Goal: Task Accomplishment & Management: Use online tool/utility

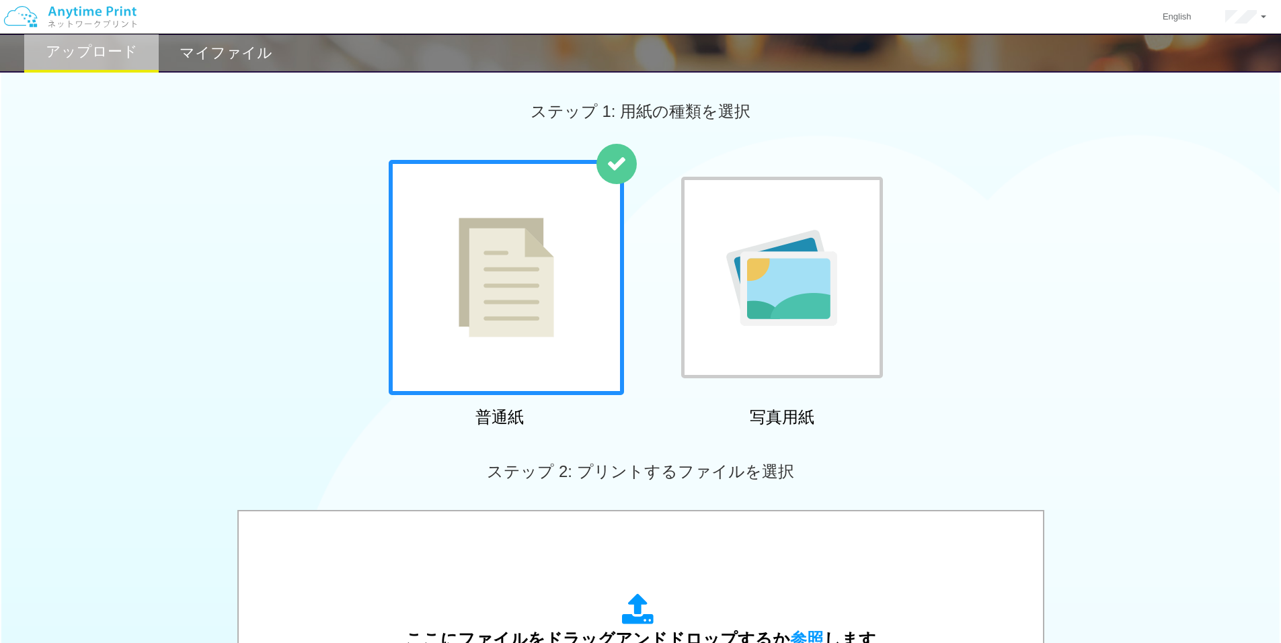
click at [254, 50] on h2 "マイファイル" at bounding box center [225, 53] width 93 height 16
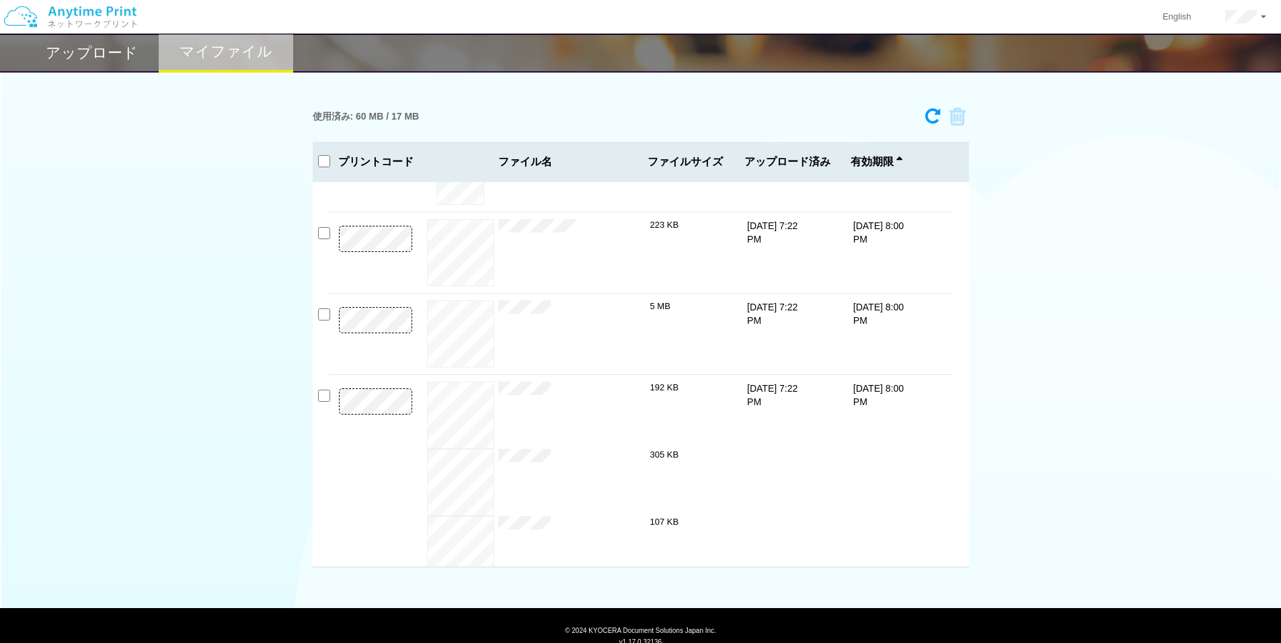
scroll to position [269, 0]
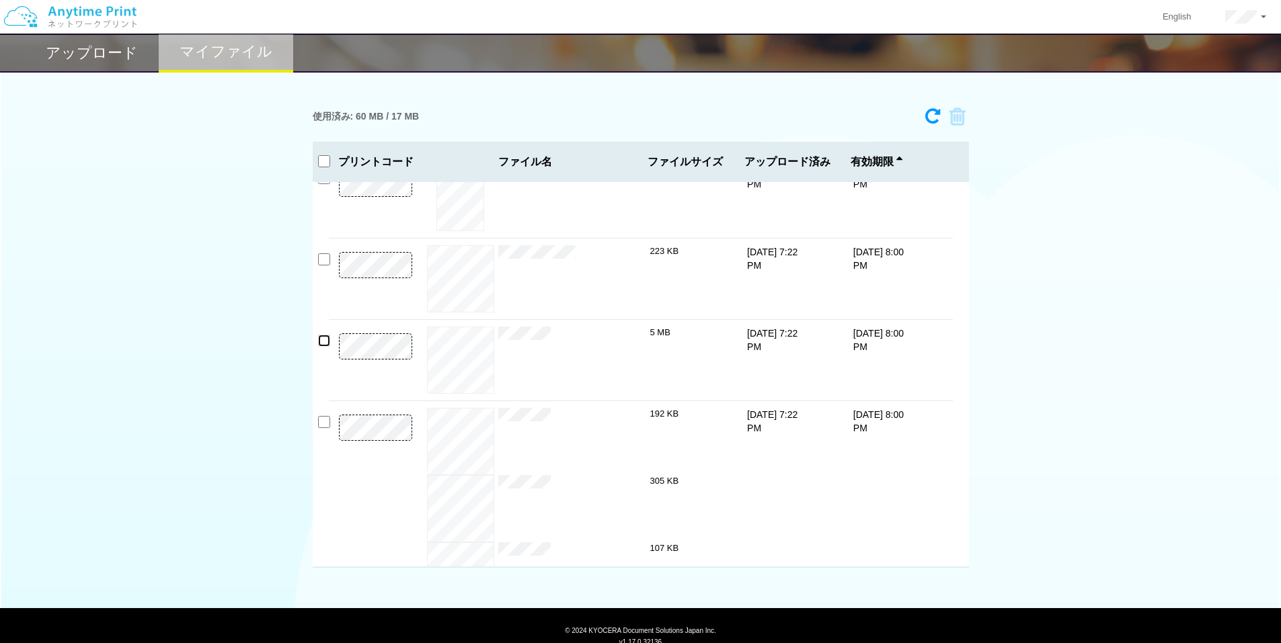
click at [328, 340] on input "checkbox" at bounding box center [324, 341] width 12 height 12
checkbox input "true"
click at [327, 423] on input "checkbox" at bounding box center [324, 422] width 12 height 12
checkbox input "true"
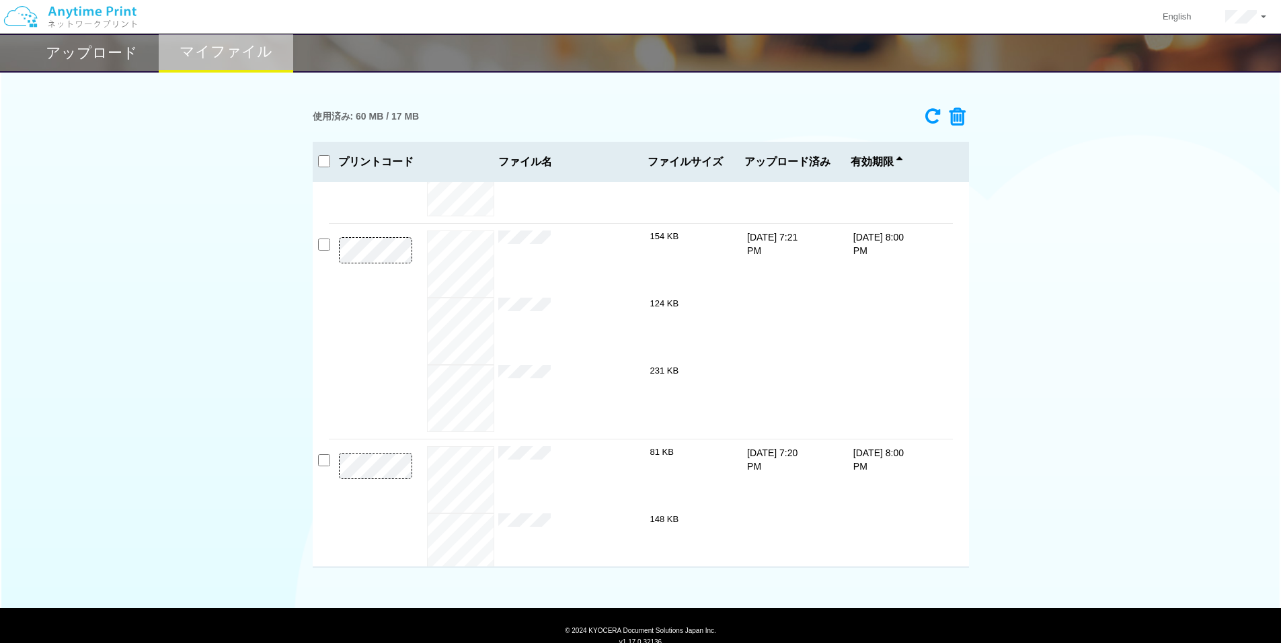
scroll to position [807, 0]
click at [321, 231] on input "checkbox" at bounding box center [324, 235] width 12 height 12
checkbox input "true"
click at [329, 447] on input "checkbox" at bounding box center [324, 450] width 12 height 12
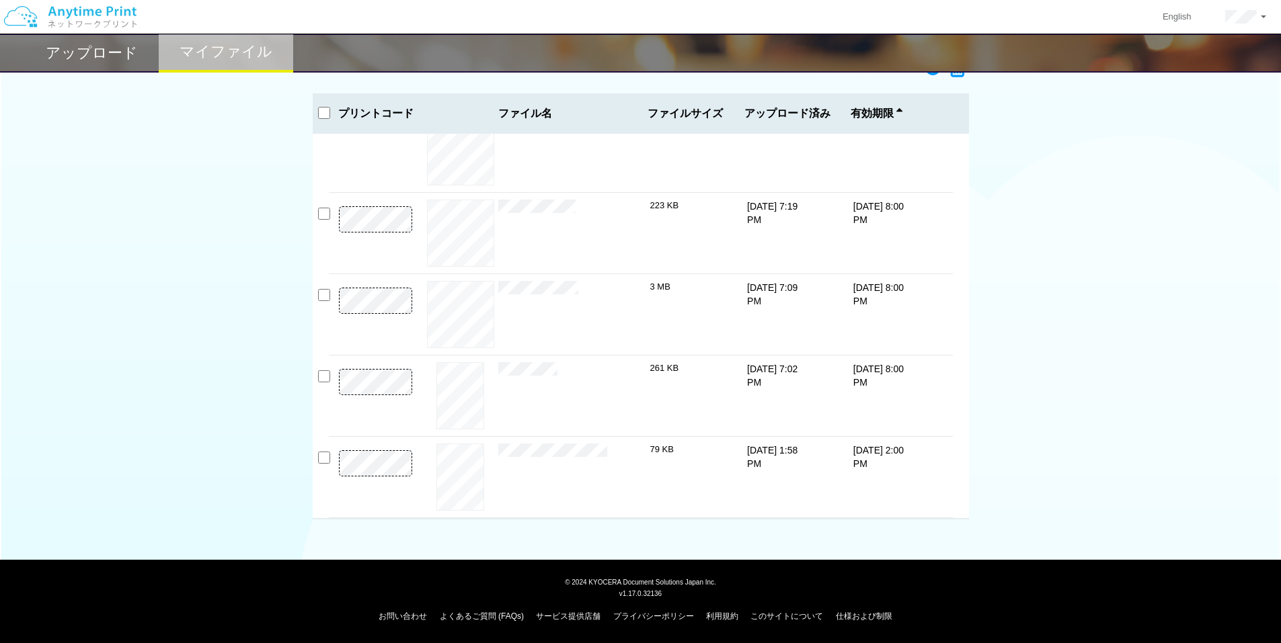
scroll to position [0, 0]
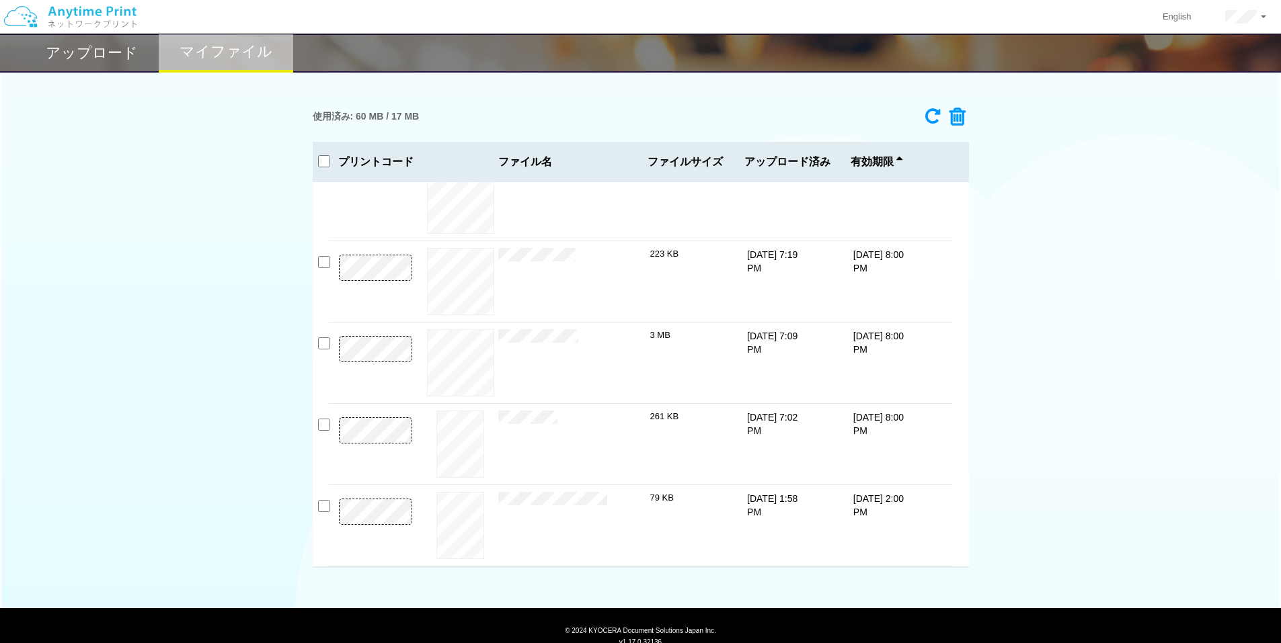
click at [957, 120] on icon at bounding box center [953, 117] width 26 height 20
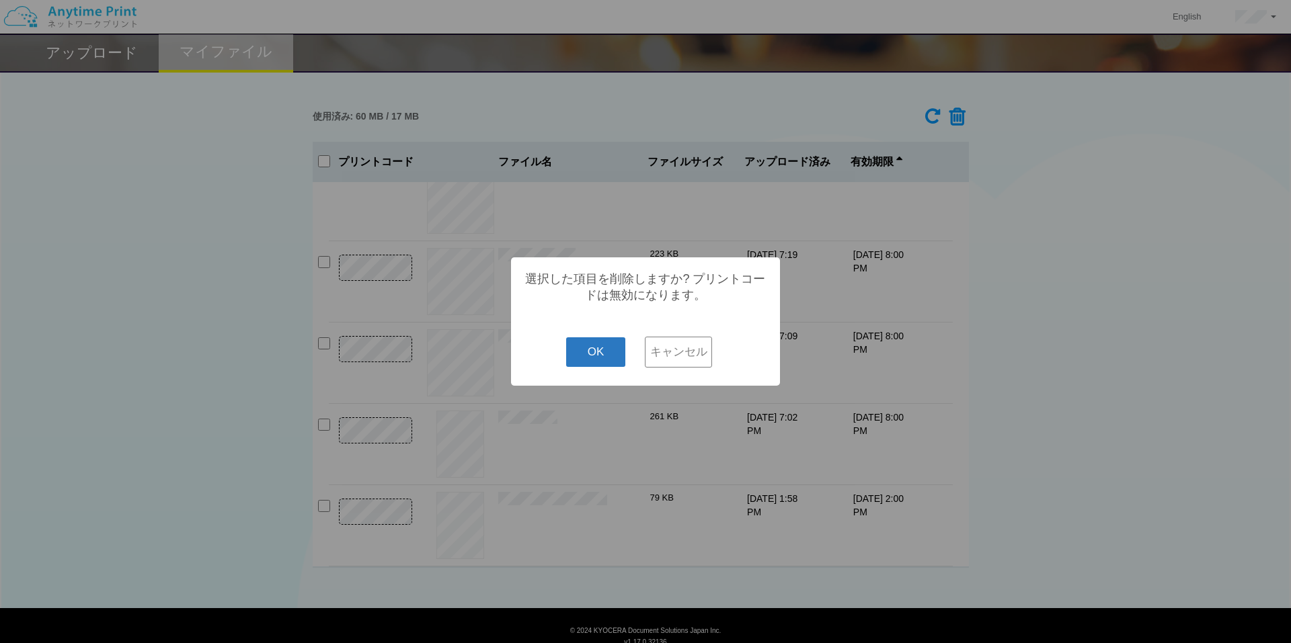
click at [617, 355] on button "OK" at bounding box center [596, 352] width 60 height 30
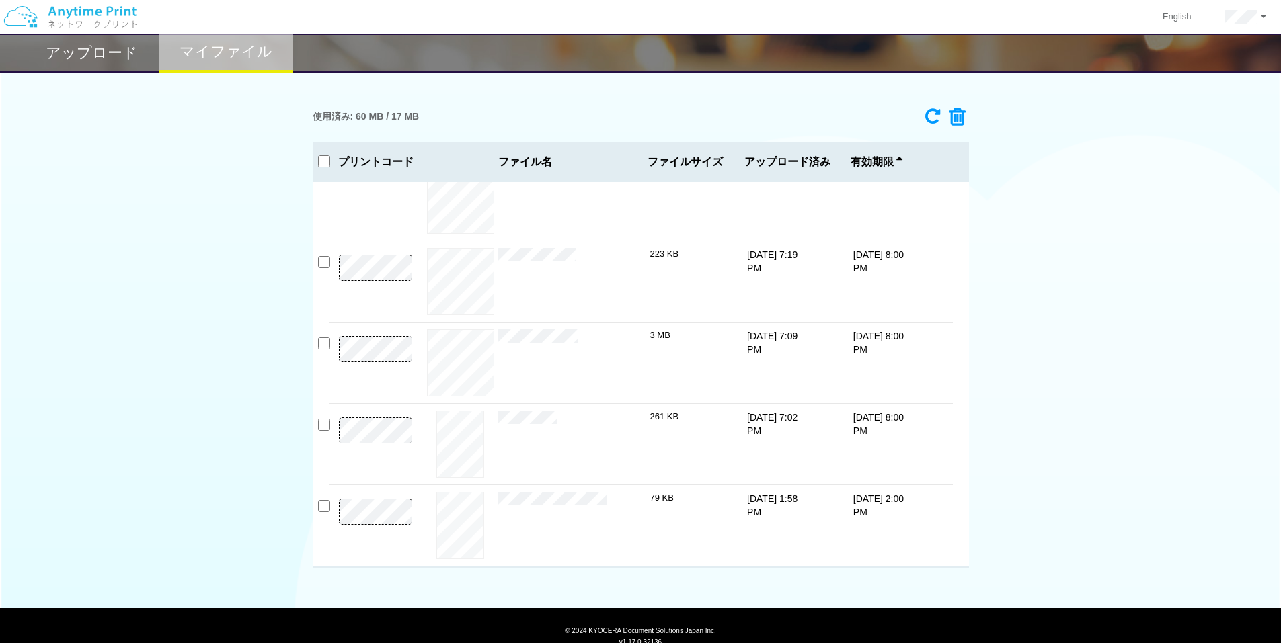
checkbox input "false"
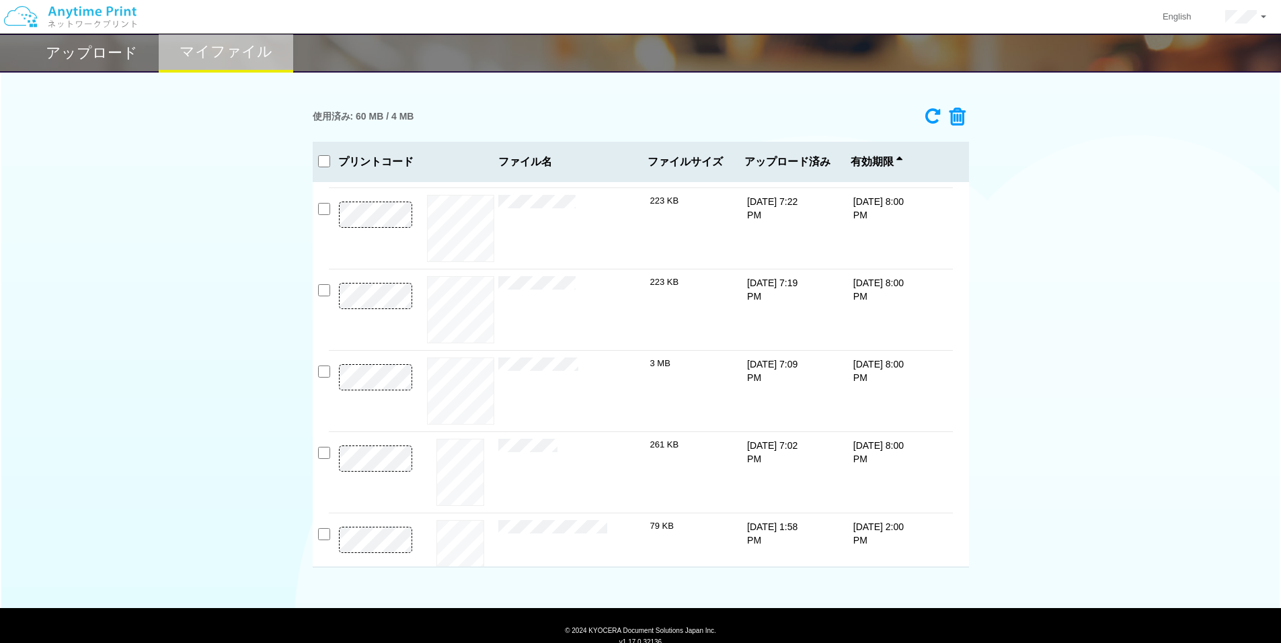
scroll to position [348, 0]
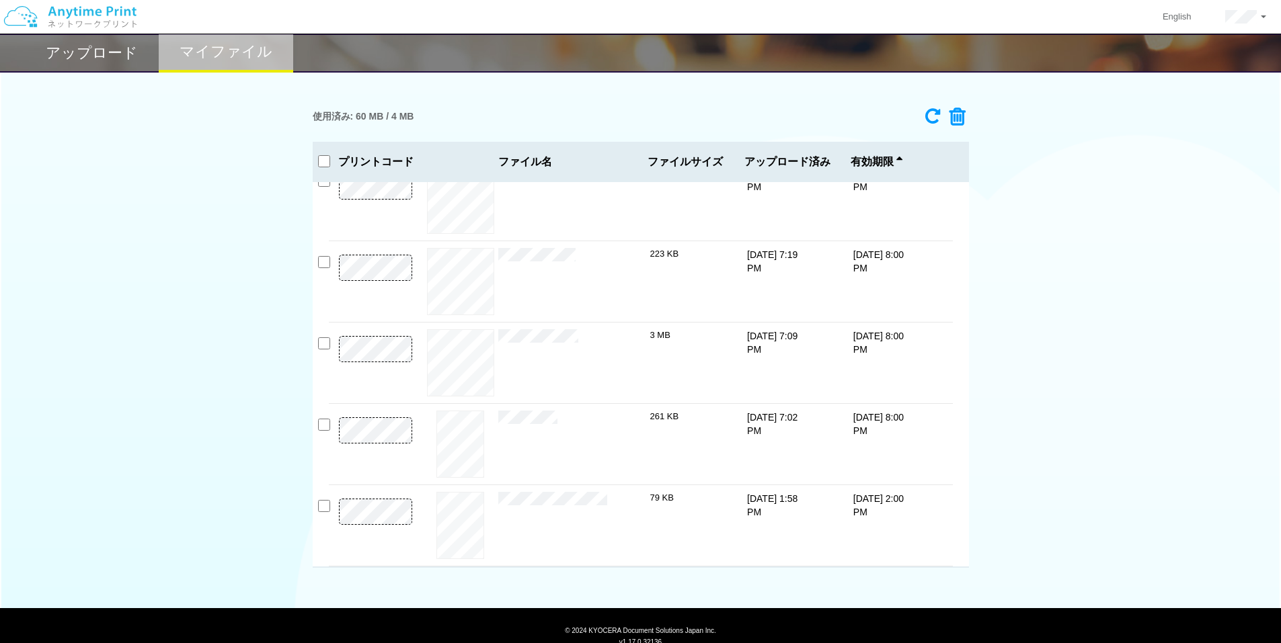
click at [138, 61] on div "アップロード" at bounding box center [91, 53] width 134 height 39
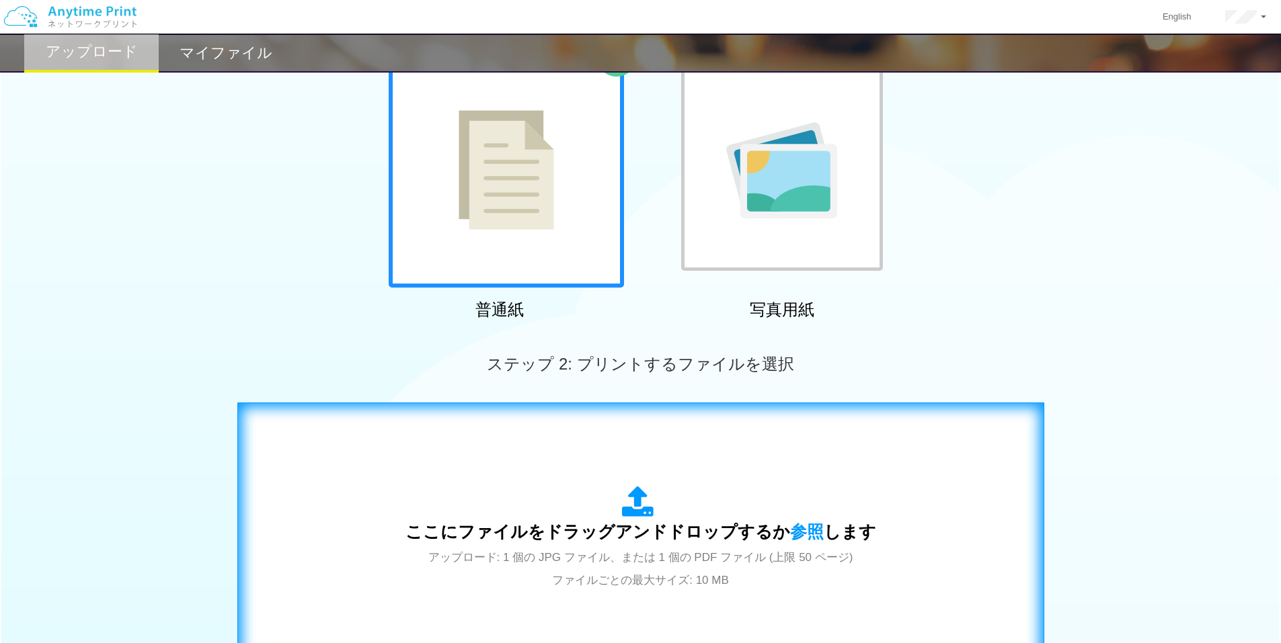
scroll to position [269, 0]
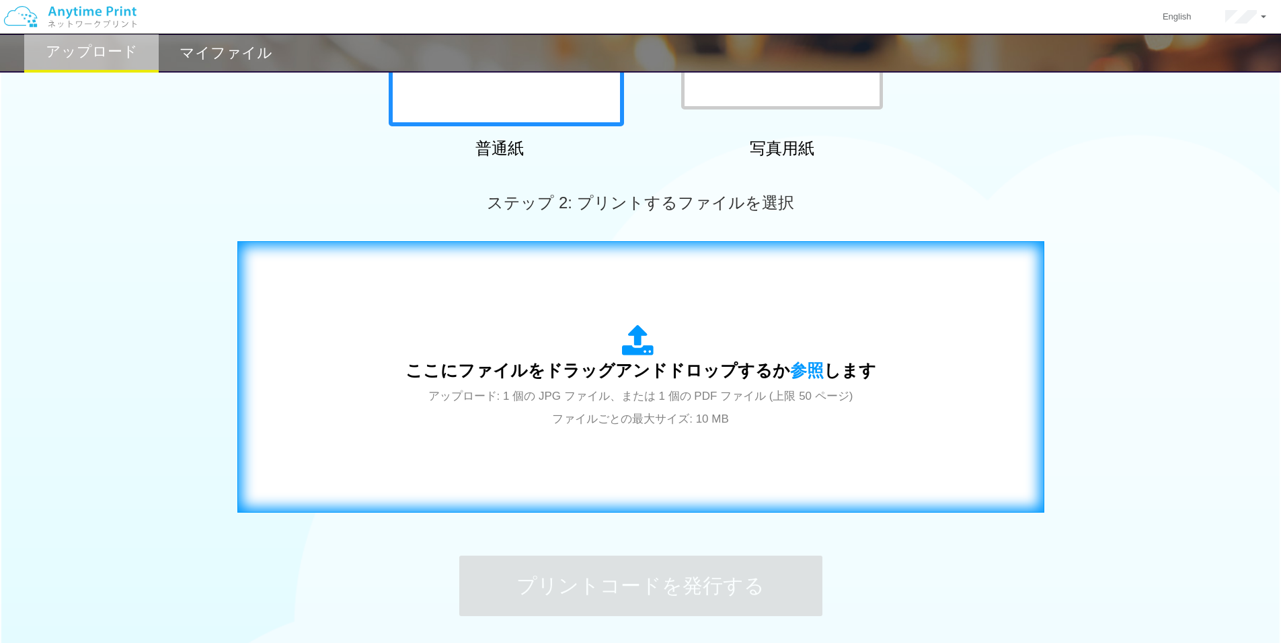
click at [626, 371] on span "ここにファイルをドラッグアンドドロップするか 参照 します" at bounding box center [640, 370] width 471 height 19
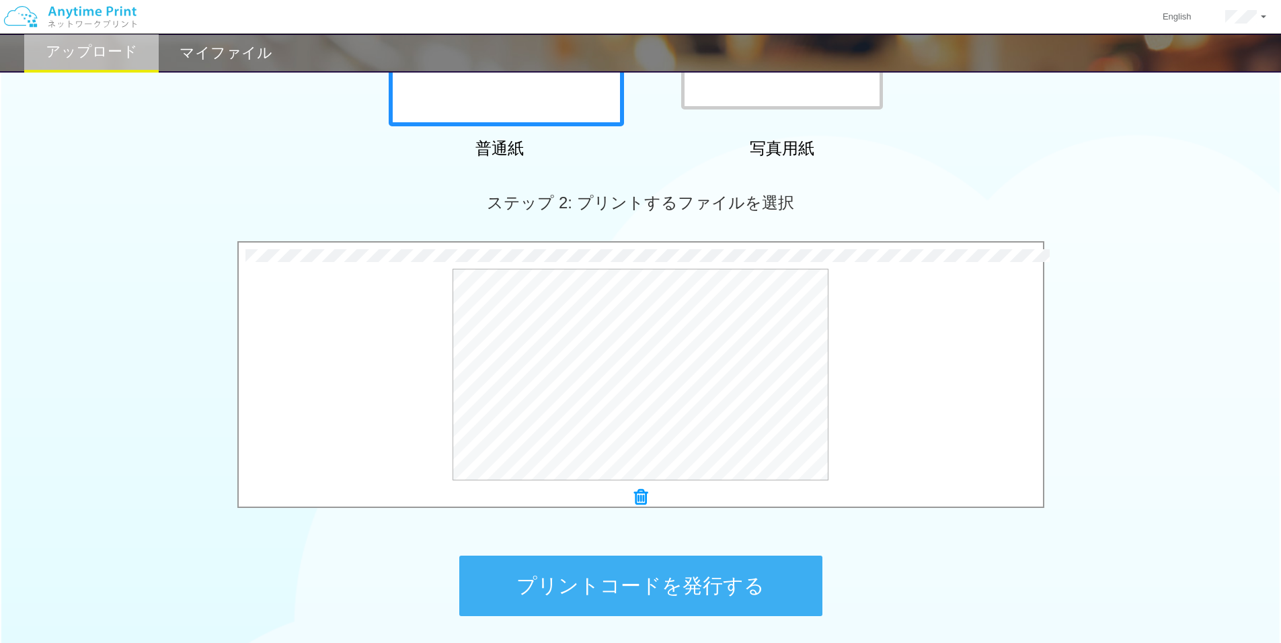
click at [540, 595] on button "プリントコードを発行する" at bounding box center [640, 586] width 363 height 61
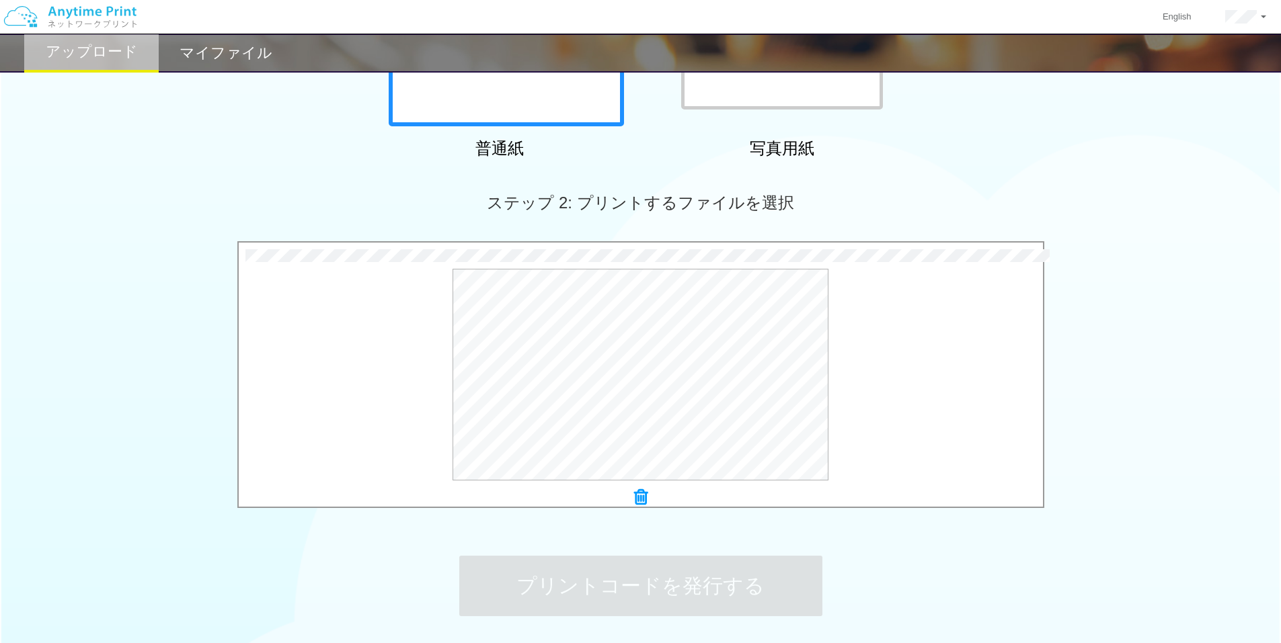
scroll to position [0, 0]
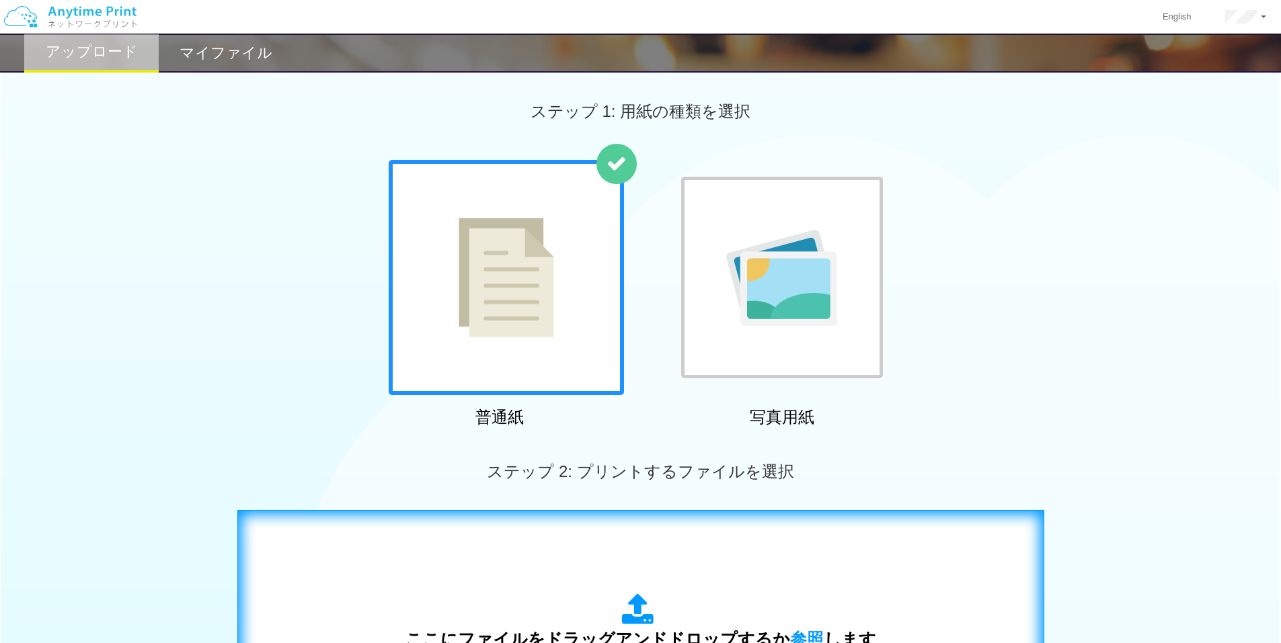
click at [606, 591] on div "ここにファイルをドラッグアンドドロップするか 参照 します アップロード: 1 個の JPG ファイル、または 1 個の PDF ファイル (上限 50 ペー…" at bounding box center [640, 645] width 778 height 243
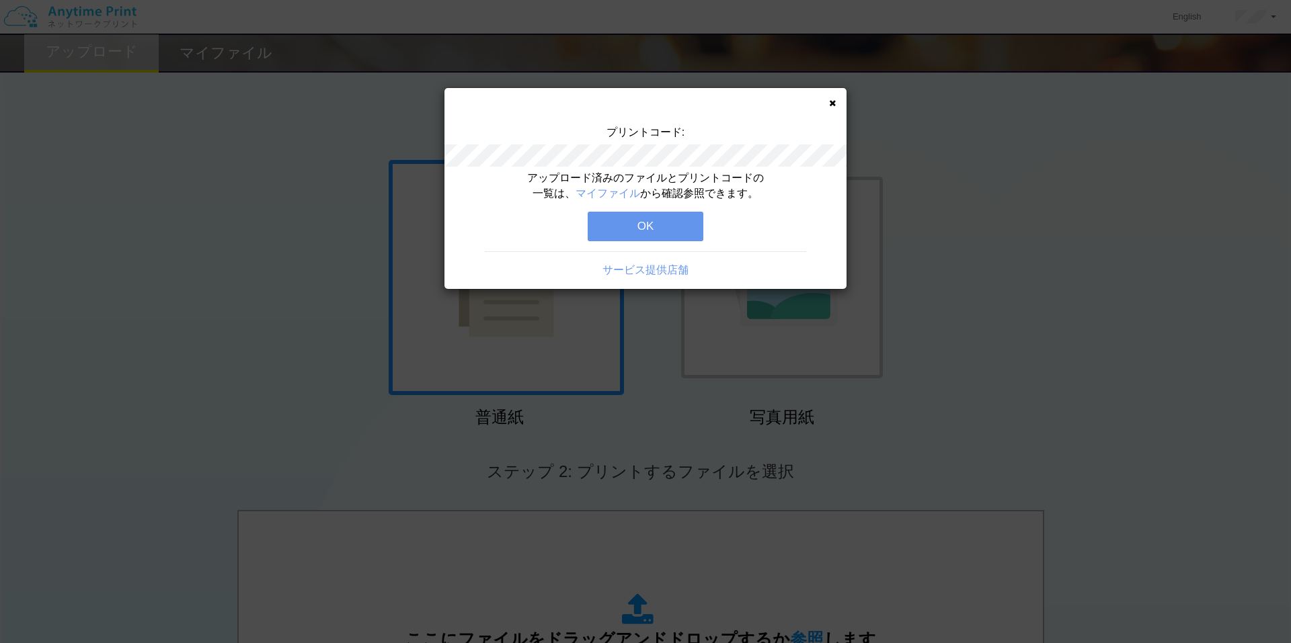
click at [636, 214] on button "OK" at bounding box center [646, 227] width 116 height 30
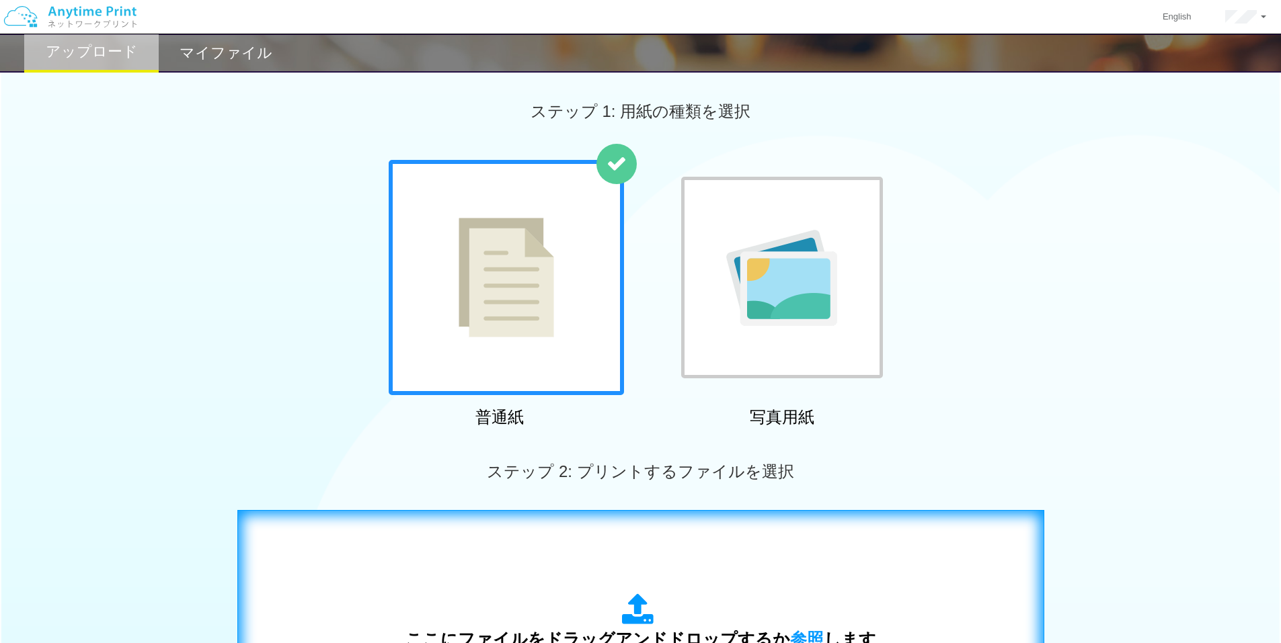
click at [577, 549] on div "ここにファイルをドラッグアンドドロップするか 参照 します アップロード: 1 個の JPG ファイル、または 1 個の PDF ファイル (上限 50 ペー…" at bounding box center [640, 645] width 778 height 243
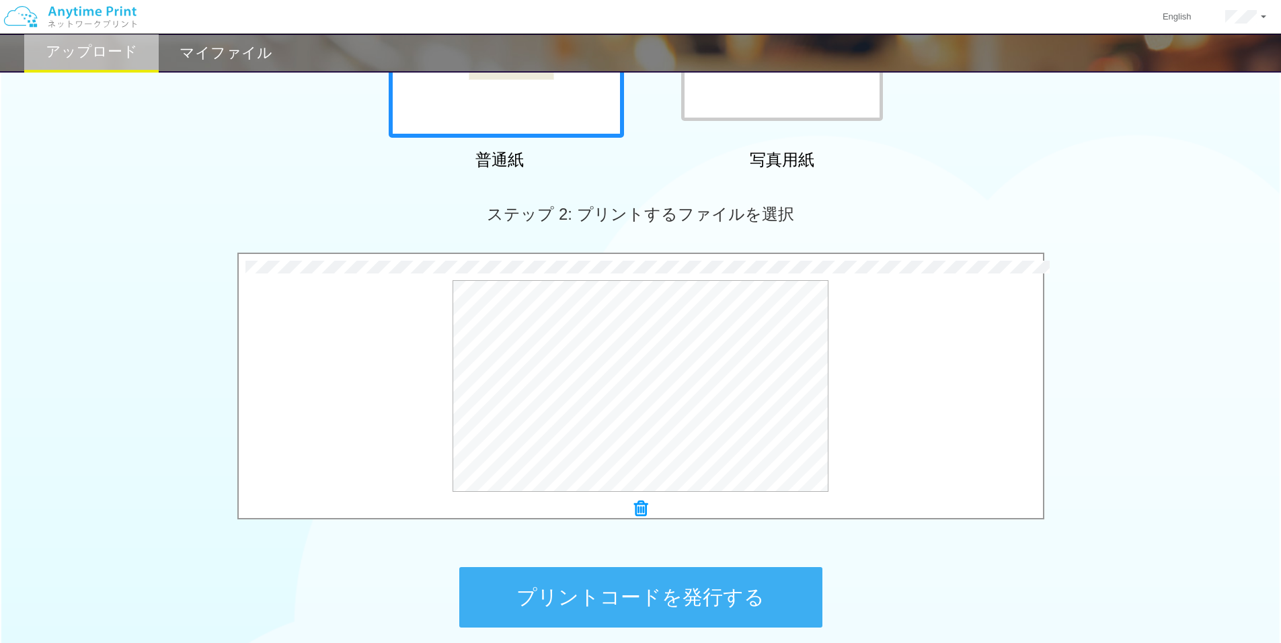
scroll to position [269, 0]
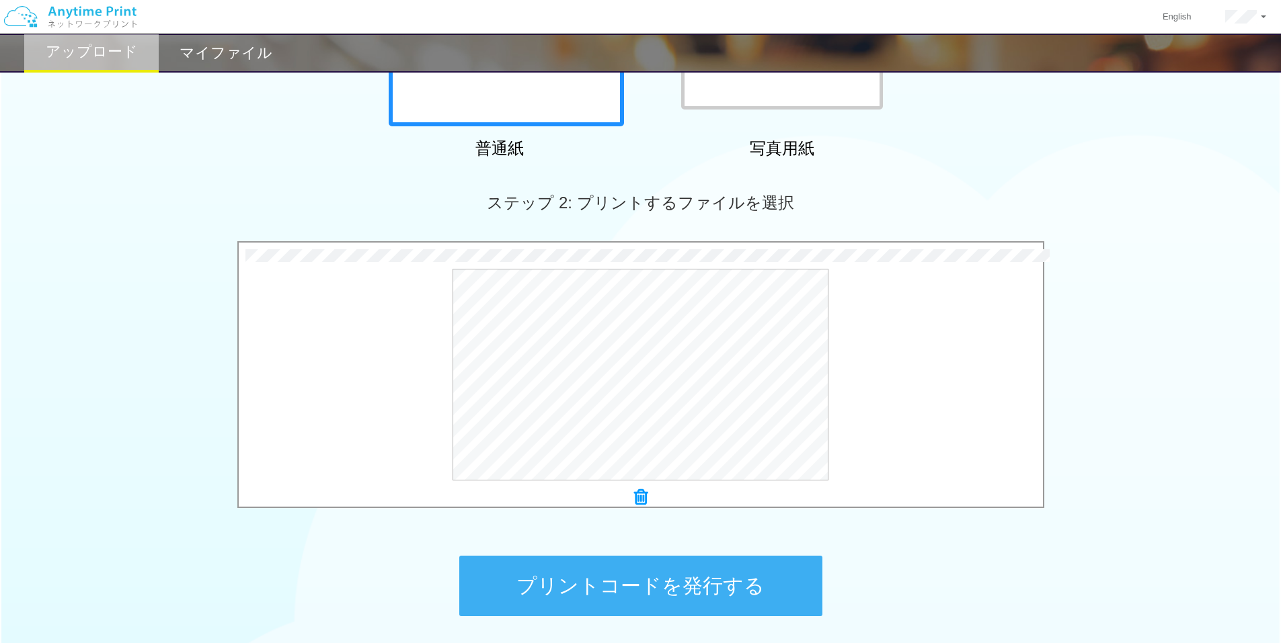
click at [602, 561] on button "プリントコードを発行する" at bounding box center [640, 586] width 363 height 61
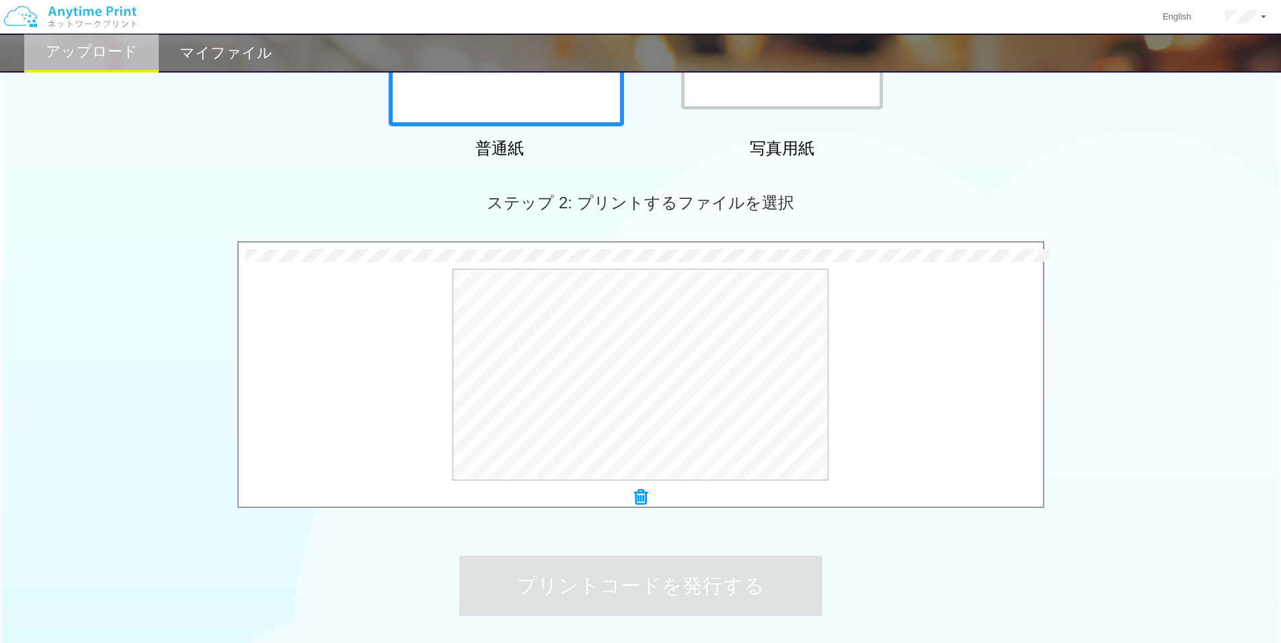
scroll to position [0, 0]
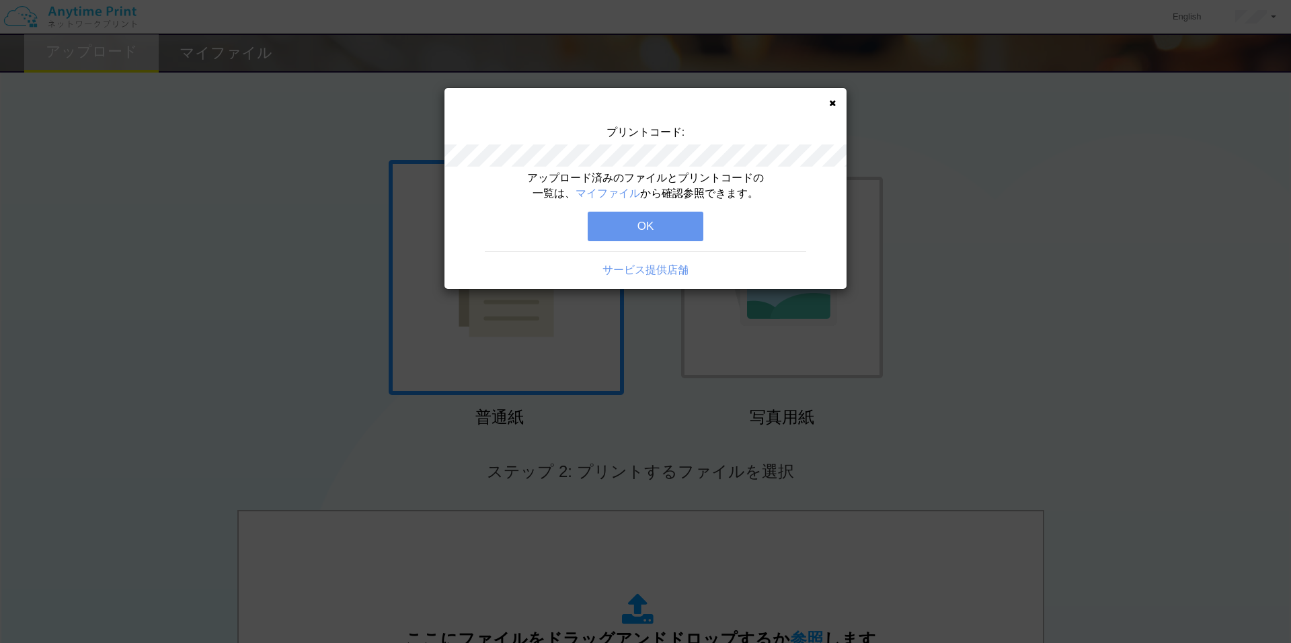
click at [679, 223] on button "OK" at bounding box center [646, 227] width 116 height 30
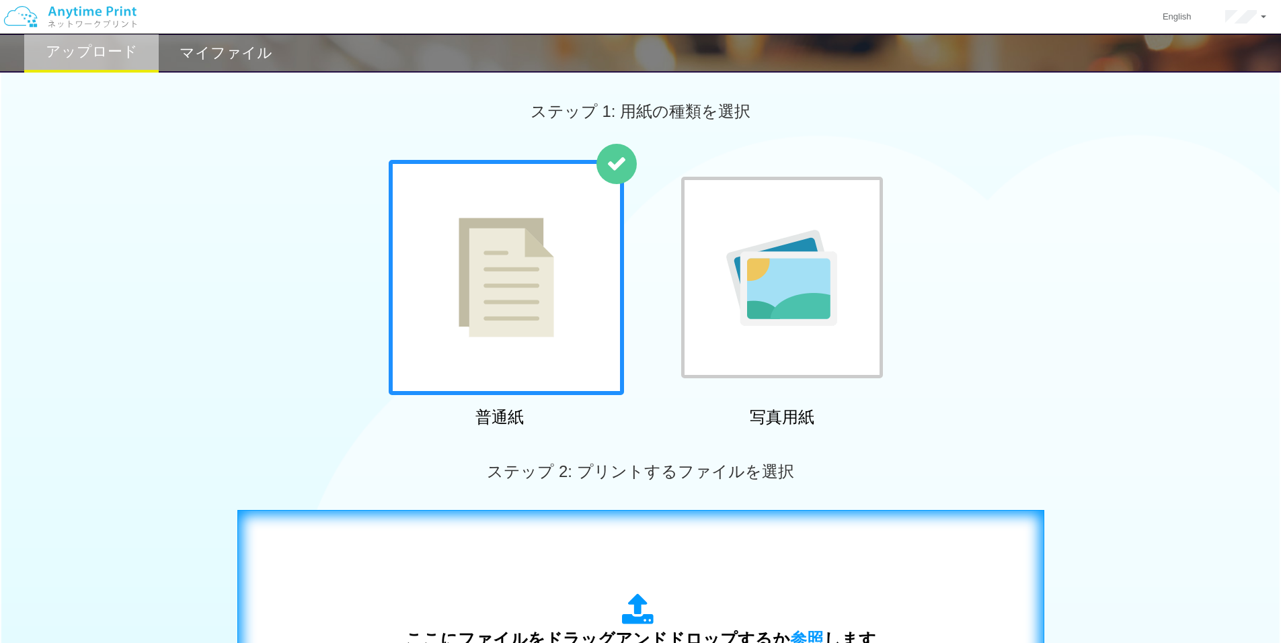
click at [553, 578] on div "ここにファイルをドラッグアンドドロップするか 参照 します アップロード: 1 個の JPG ファイル、または 1 個の PDF ファイル (上限 50 ペー…" at bounding box center [640, 645] width 778 height 243
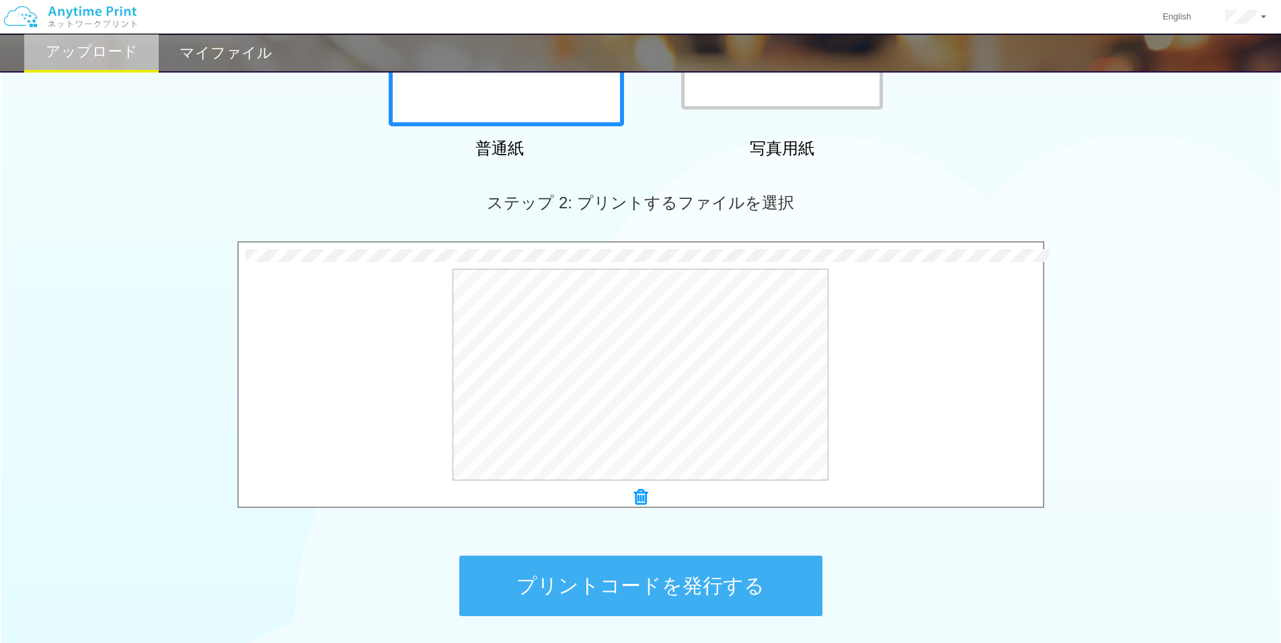
scroll to position [379, 0]
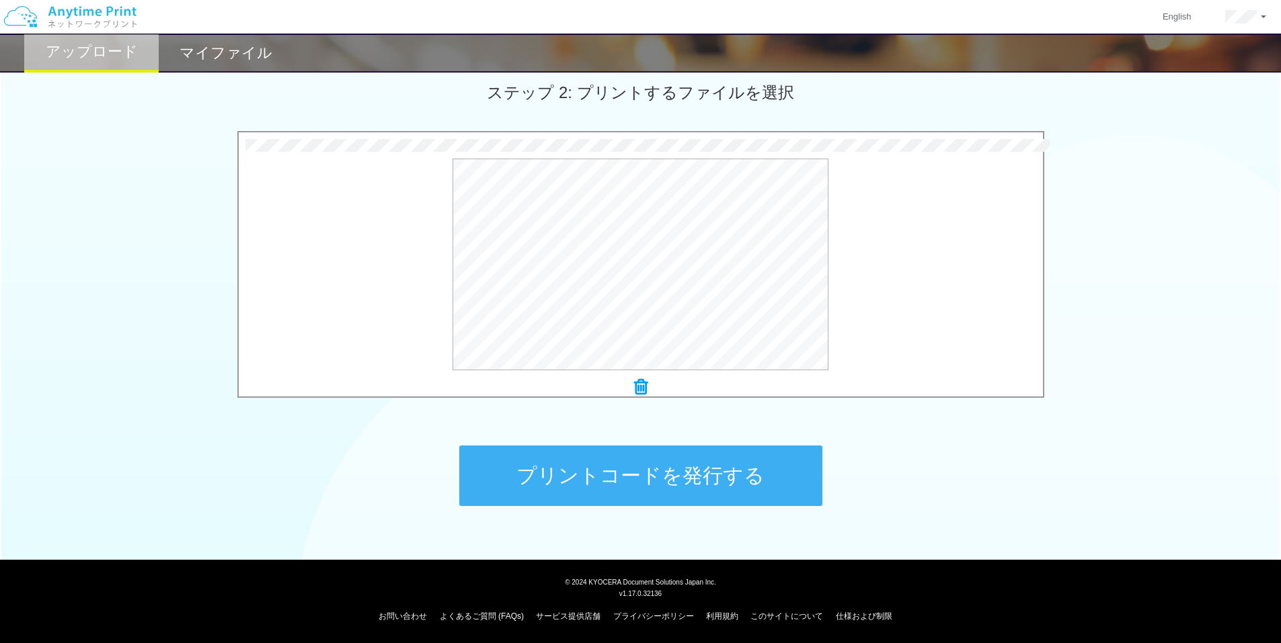
click at [600, 457] on button "プリントコードを発行する" at bounding box center [640, 476] width 363 height 61
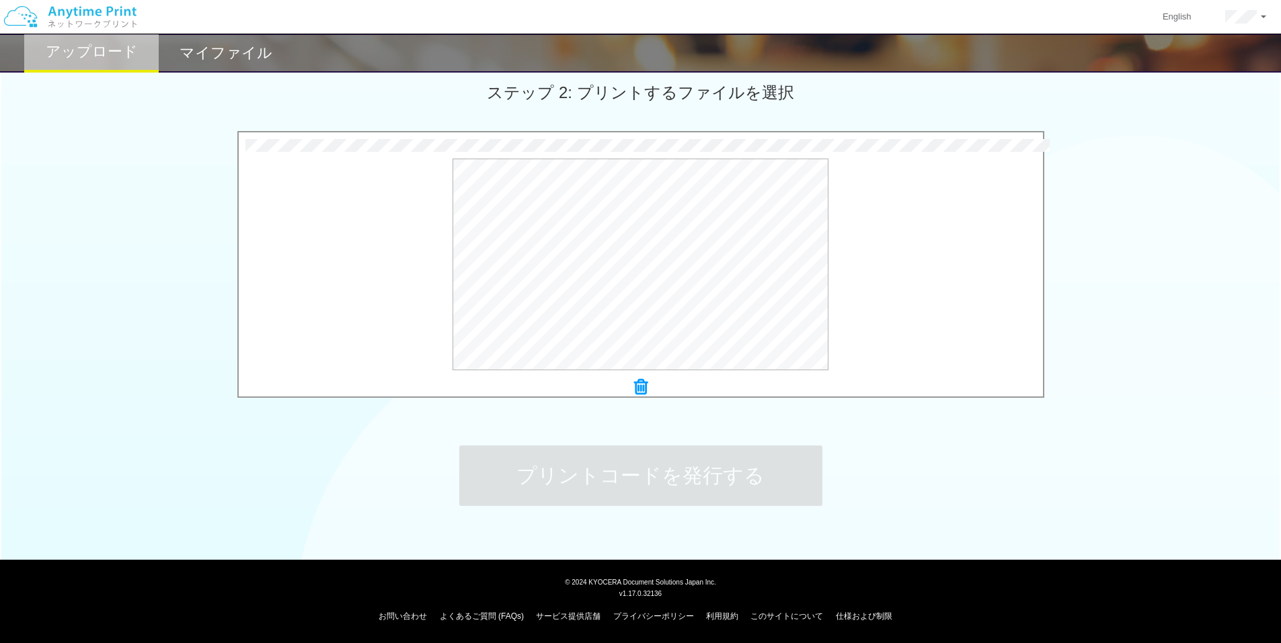
scroll to position [0, 0]
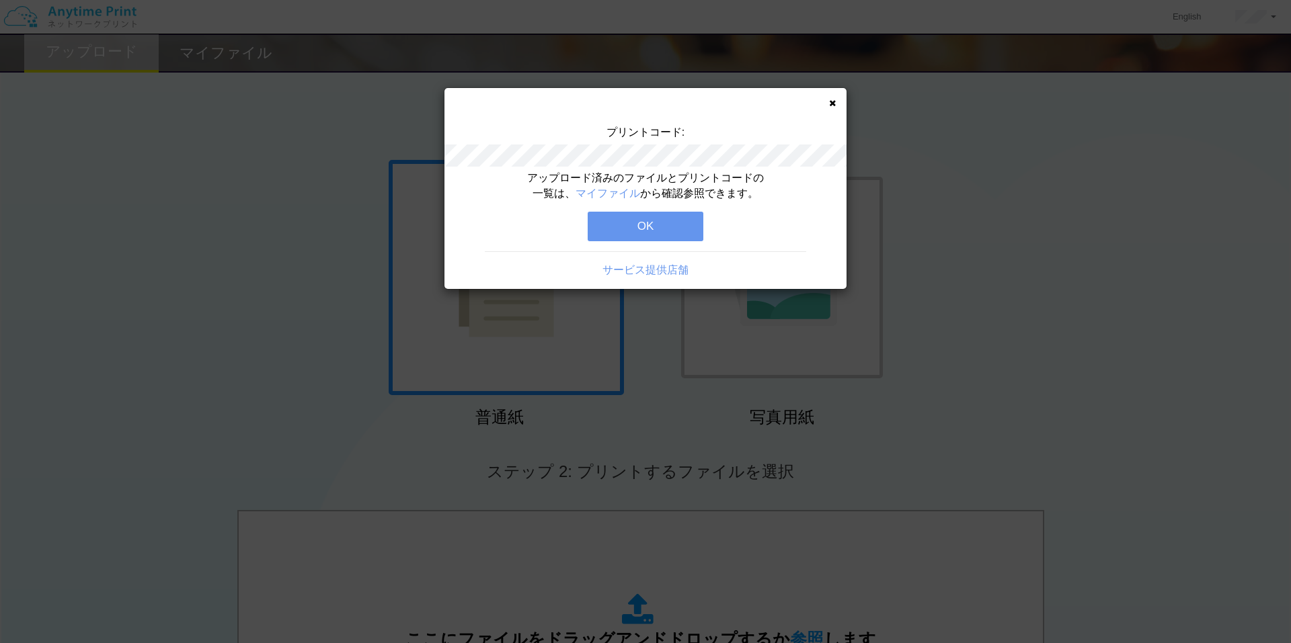
click at [678, 232] on button "OK" at bounding box center [646, 227] width 116 height 30
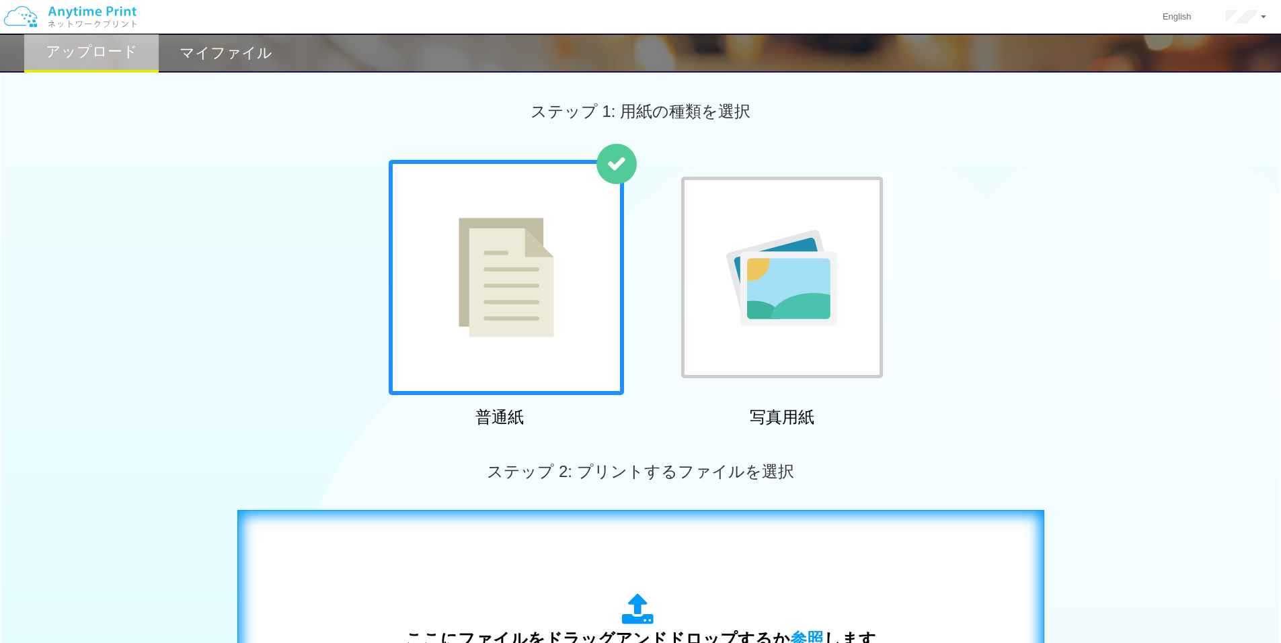
click at [646, 599] on icon at bounding box center [641, 611] width 38 height 34
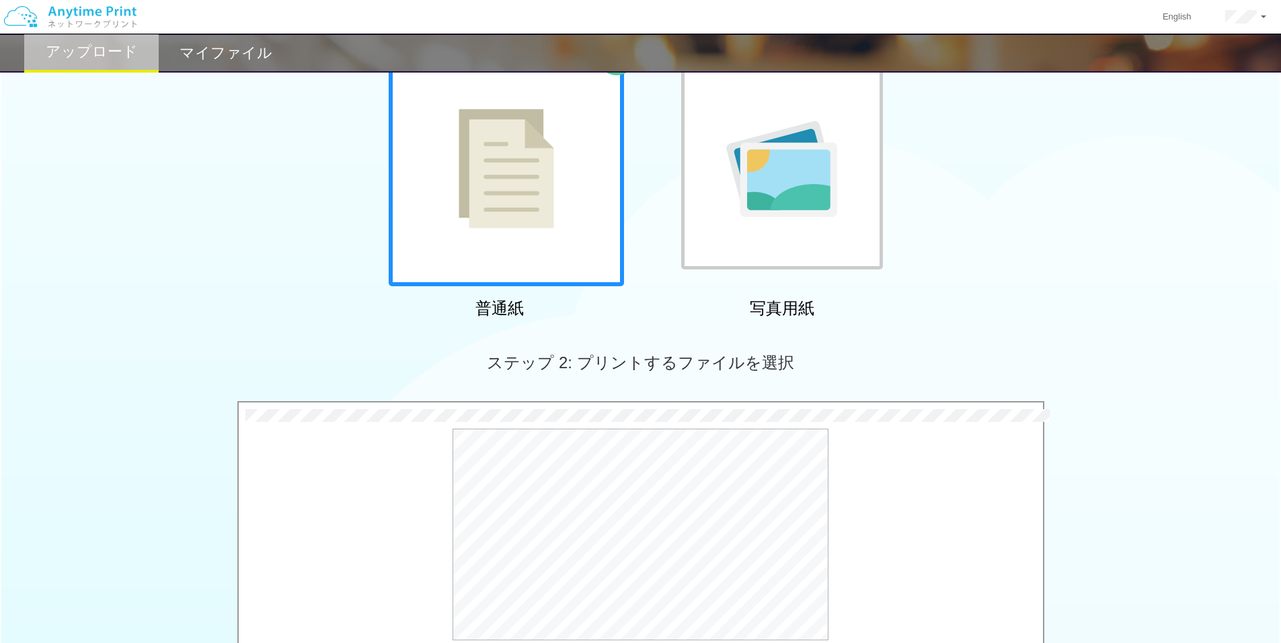
scroll to position [269, 0]
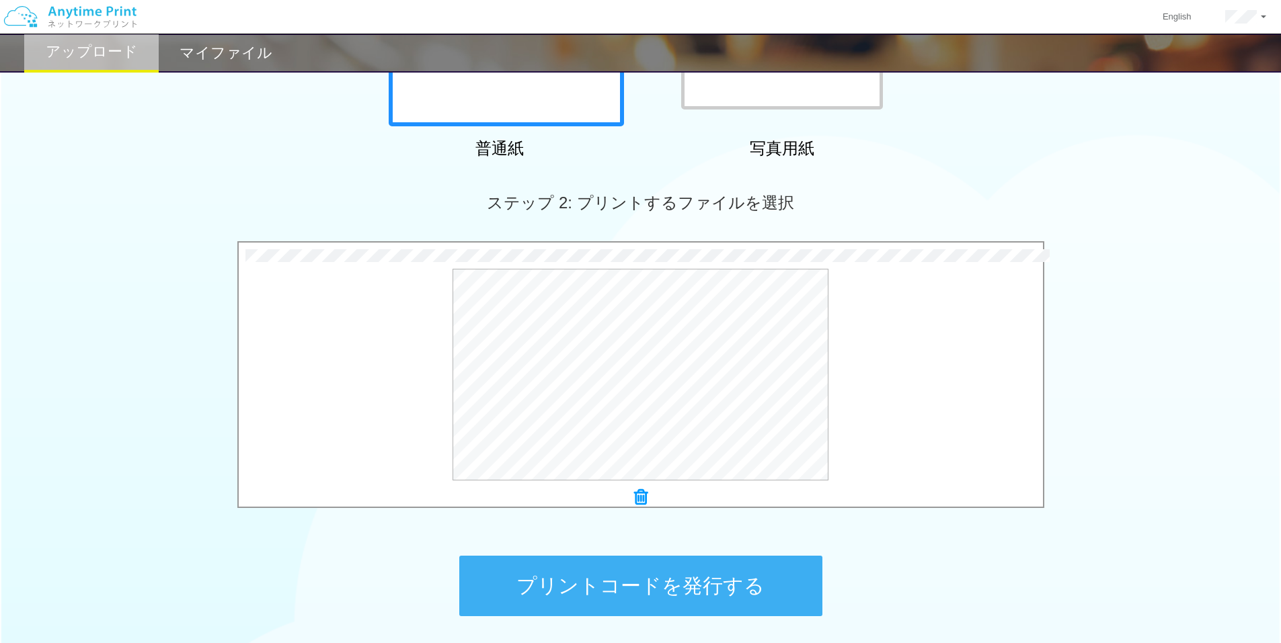
click at [651, 584] on button "プリントコードを発行する" at bounding box center [640, 586] width 363 height 61
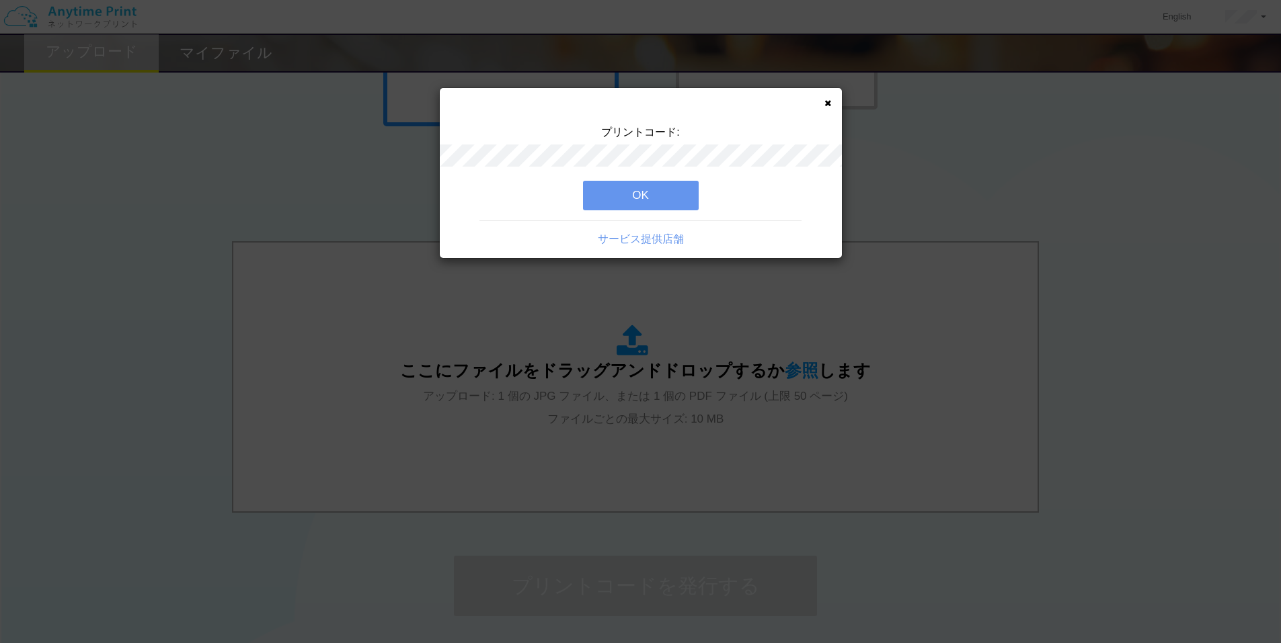
scroll to position [0, 0]
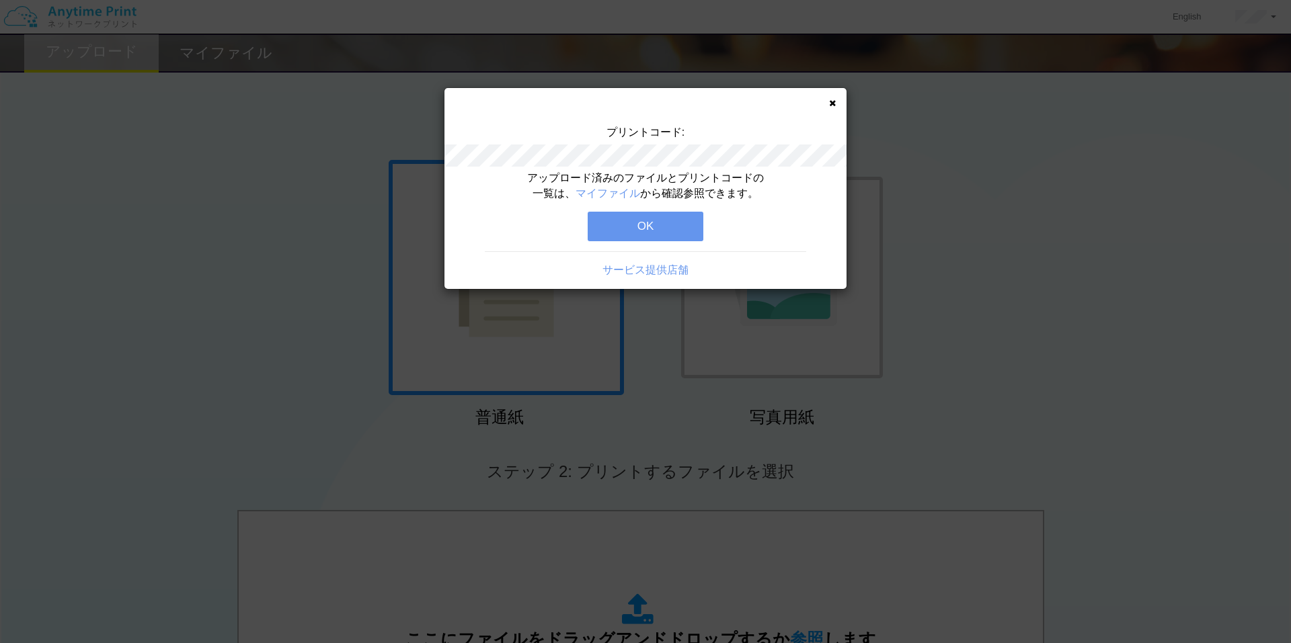
click at [674, 230] on button "OK" at bounding box center [646, 227] width 116 height 30
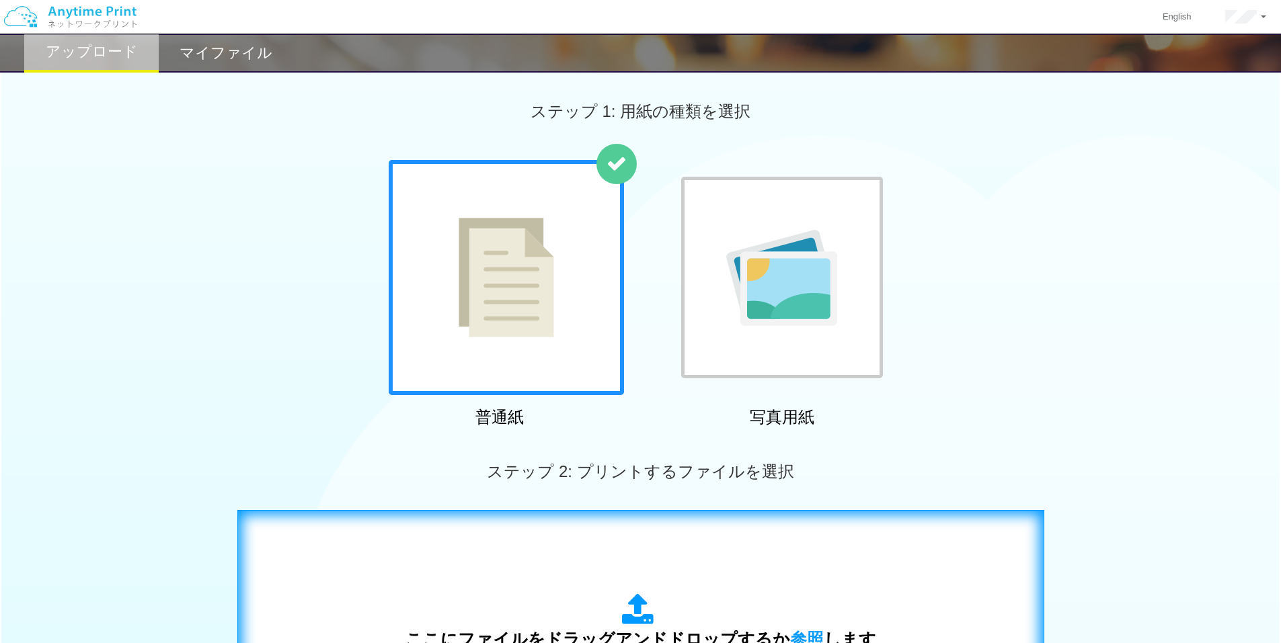
click at [568, 555] on div "ここにファイルをドラッグアンドドロップするか 参照 します アップロード: 1 個の JPG ファイル、または 1 個の PDF ファイル (上限 50 ペー…" at bounding box center [640, 645] width 778 height 243
click at [501, 536] on div "ここにファイルをドラッグアンドドロップするか 参照 します アップロード: 1 個の JPG ファイル、または 1 個の PDF ファイル (上限 50 ペー…" at bounding box center [640, 645] width 778 height 243
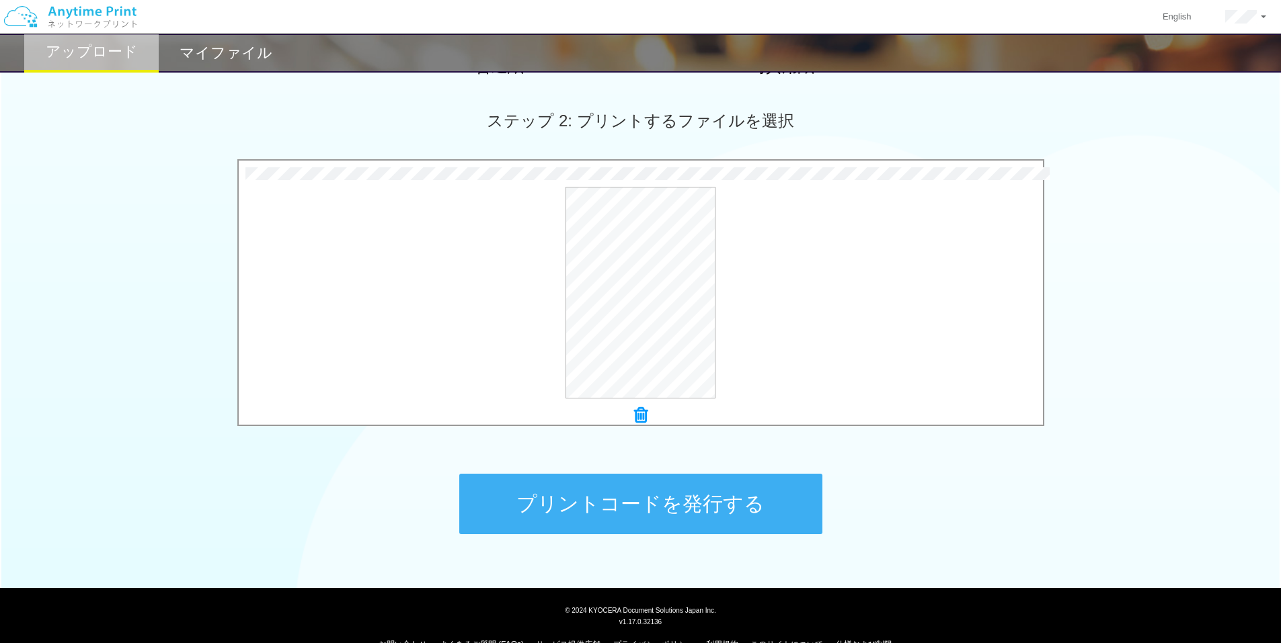
scroll to position [358, 0]
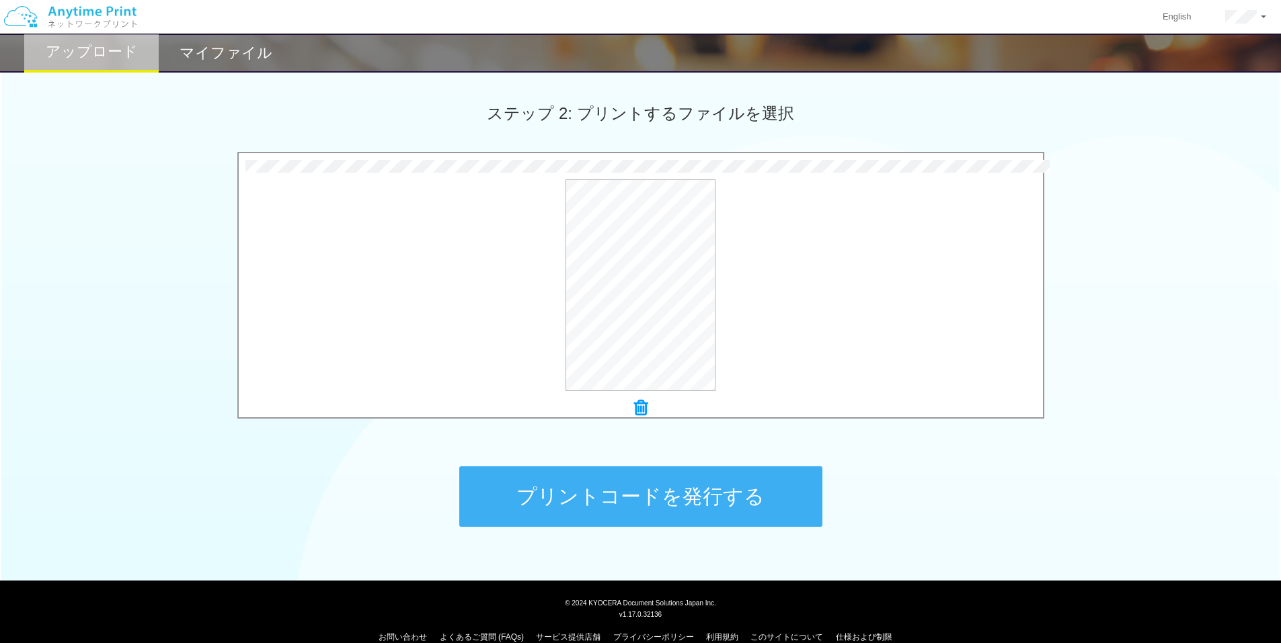
click at [627, 502] on button "プリントコードを発行する" at bounding box center [640, 497] width 363 height 61
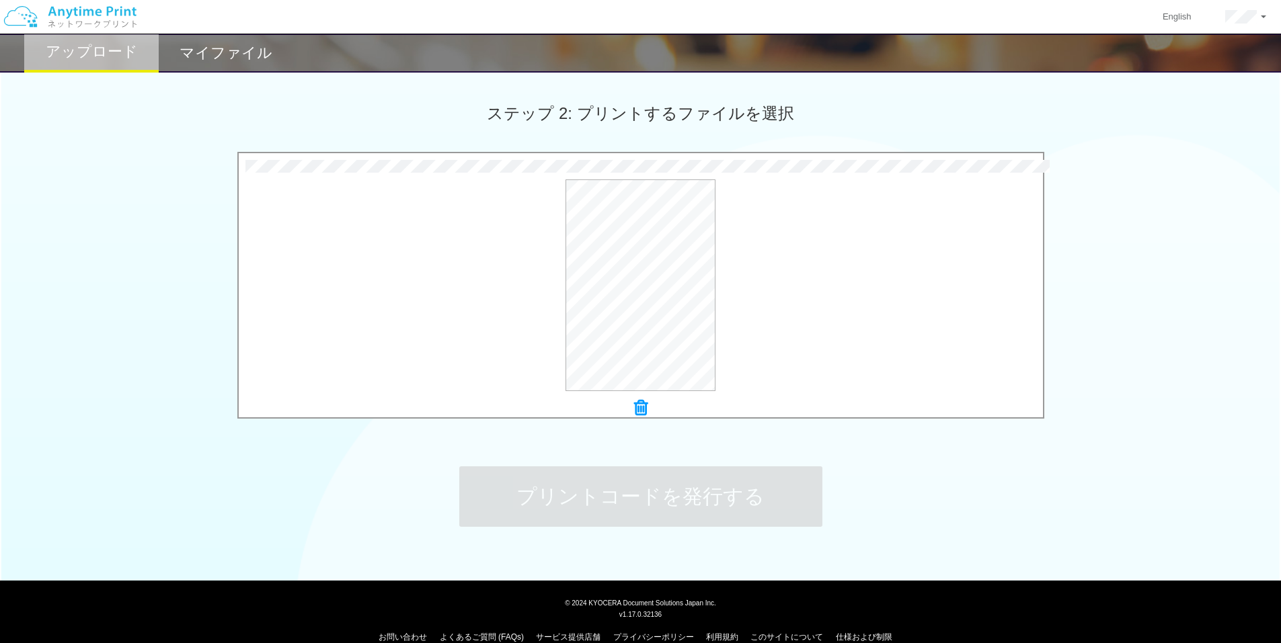
scroll to position [0, 0]
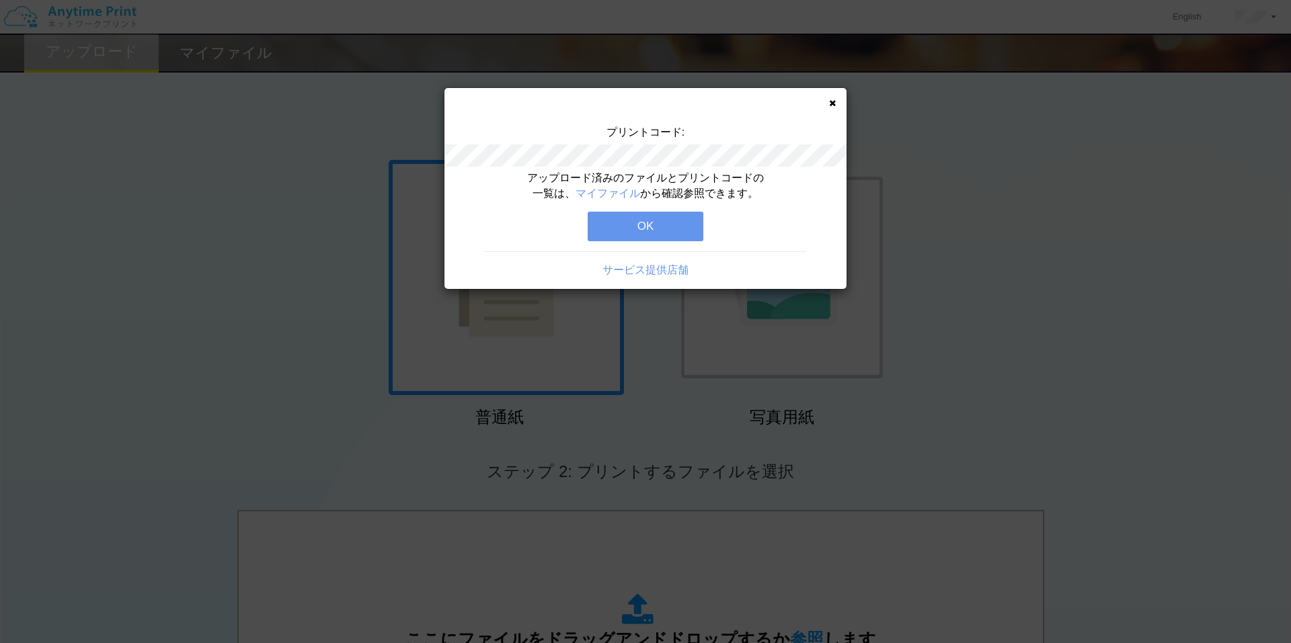
click at [633, 229] on button "OK" at bounding box center [646, 227] width 116 height 30
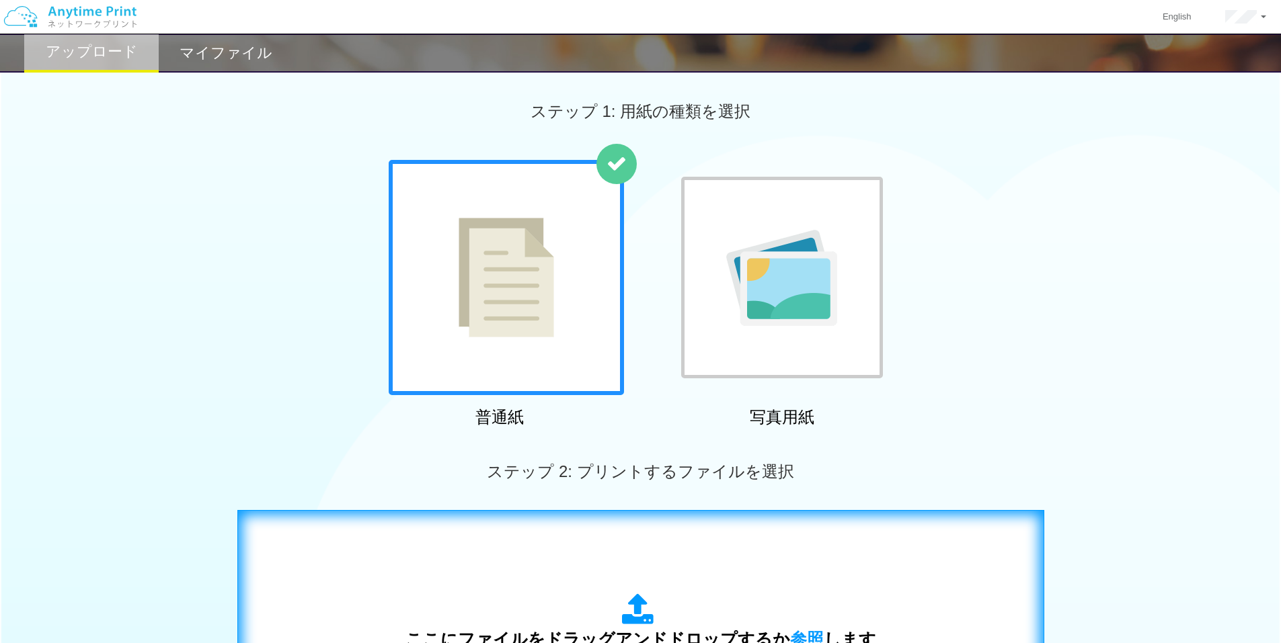
click at [552, 580] on div "ここにファイルをドラッグアンドドロップするか 参照 します アップロード: 1 個の JPG ファイル、または 1 個の PDF ファイル (上限 50 ペー…" at bounding box center [640, 645] width 778 height 243
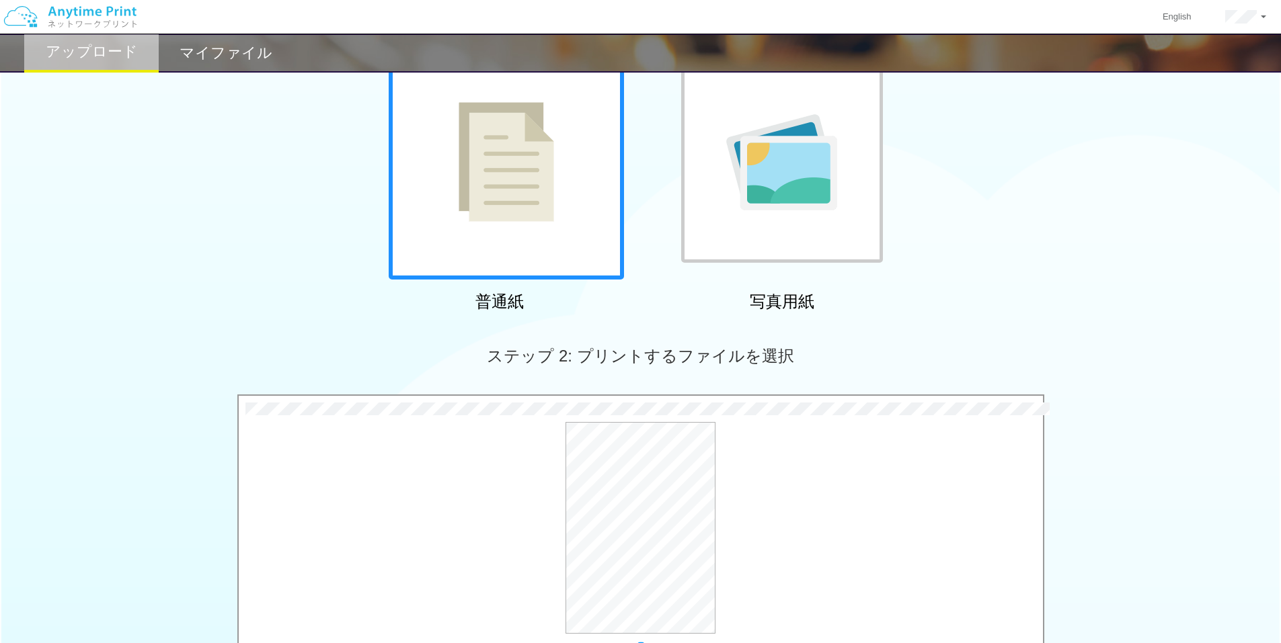
scroll to position [269, 0]
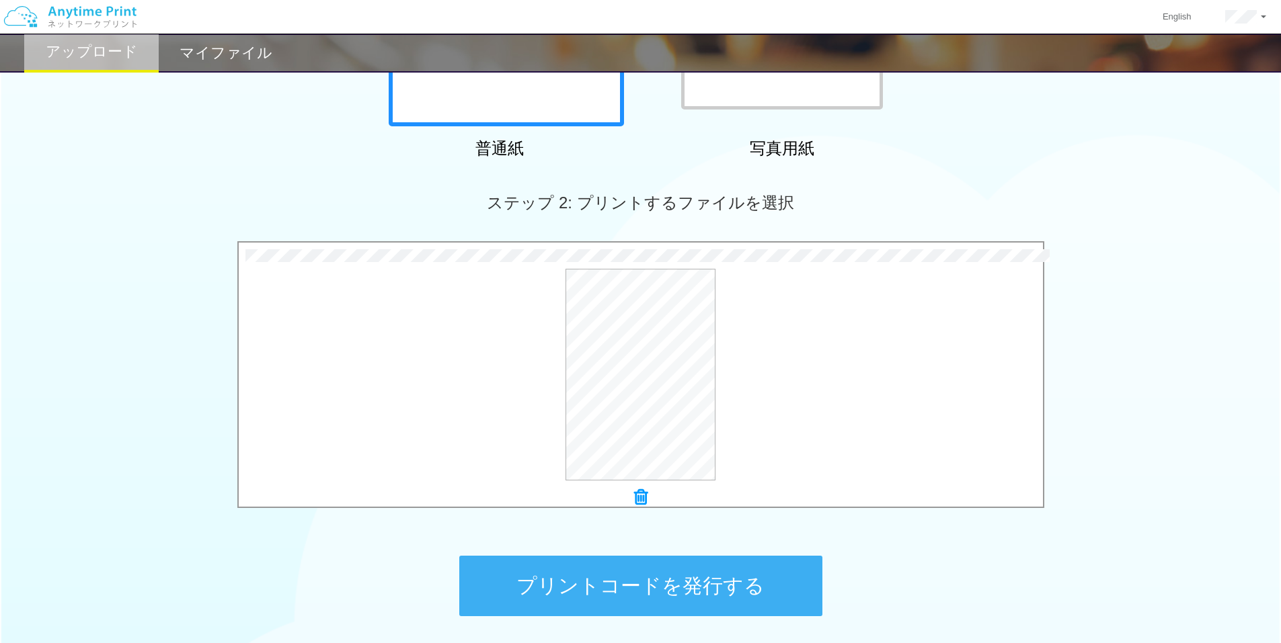
click at [588, 584] on button "プリントコードを発行する" at bounding box center [640, 586] width 363 height 61
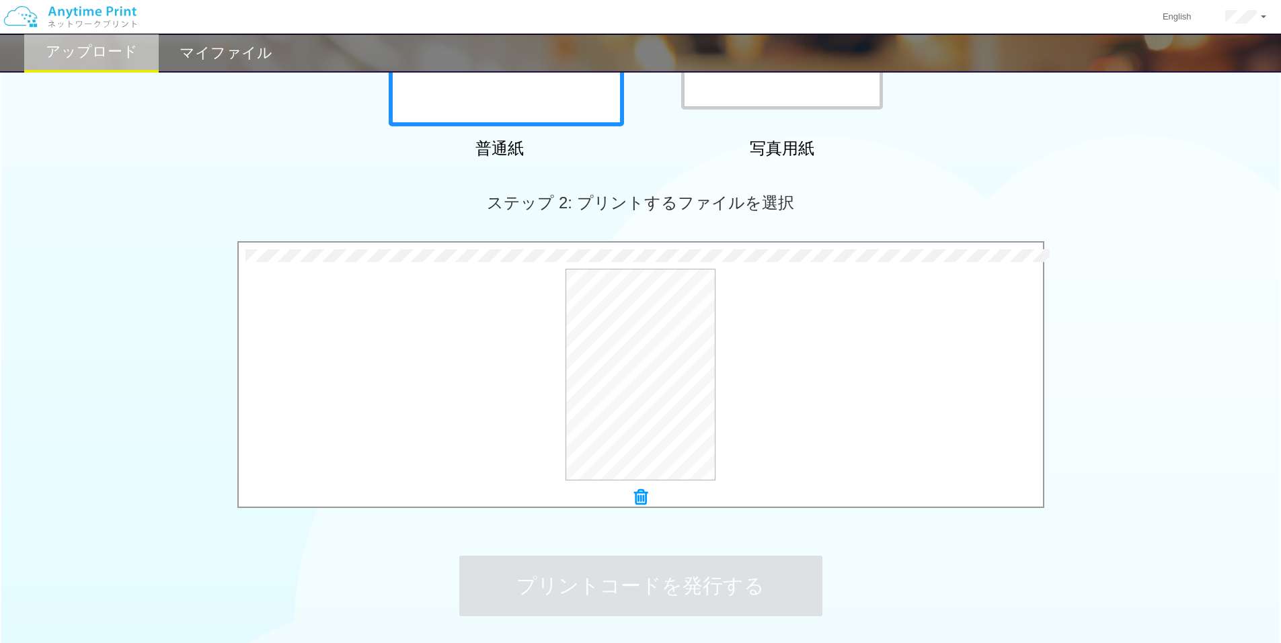
scroll to position [0, 0]
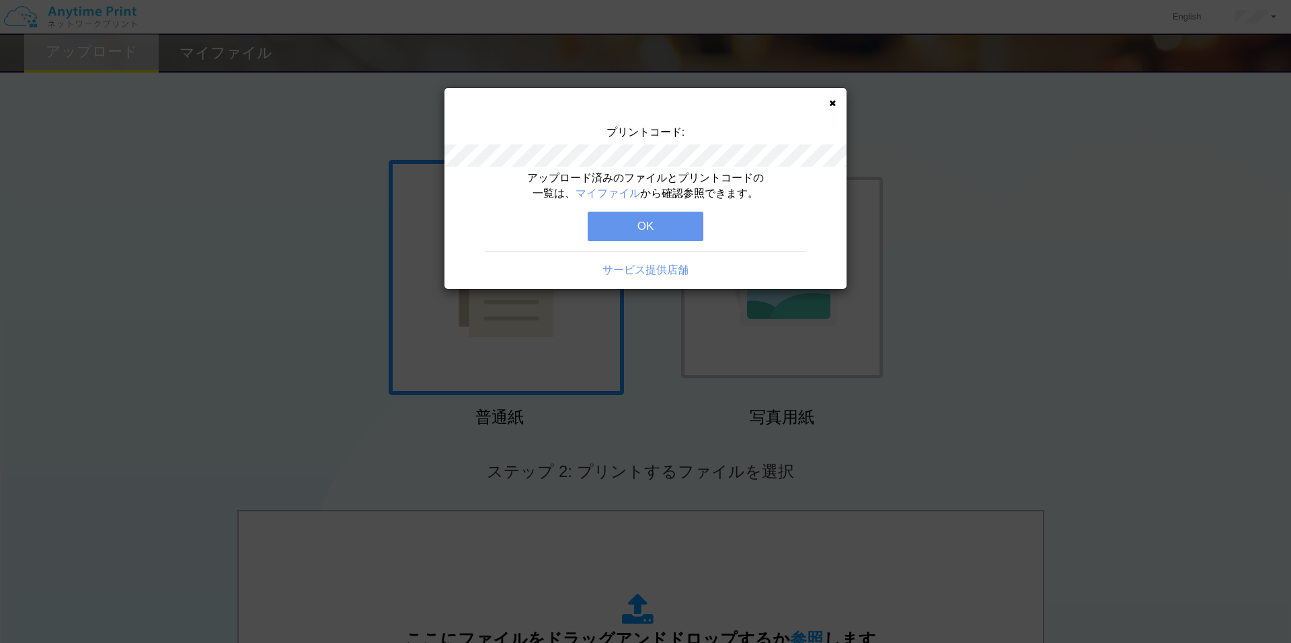
click at [634, 223] on button "OK" at bounding box center [646, 227] width 116 height 30
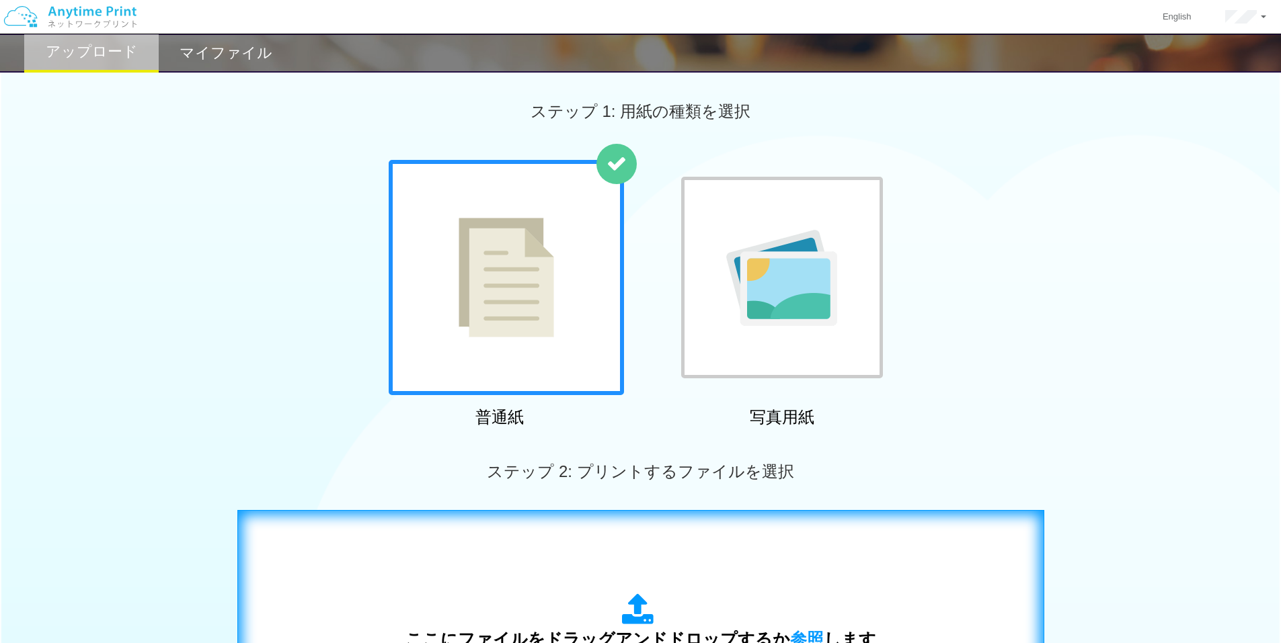
click at [534, 573] on div "ここにファイルをドラッグアンドドロップするか 参照 します アップロード: 1 個の JPG ファイル、または 1 個の PDF ファイル (上限 50 ペー…" at bounding box center [640, 645] width 778 height 243
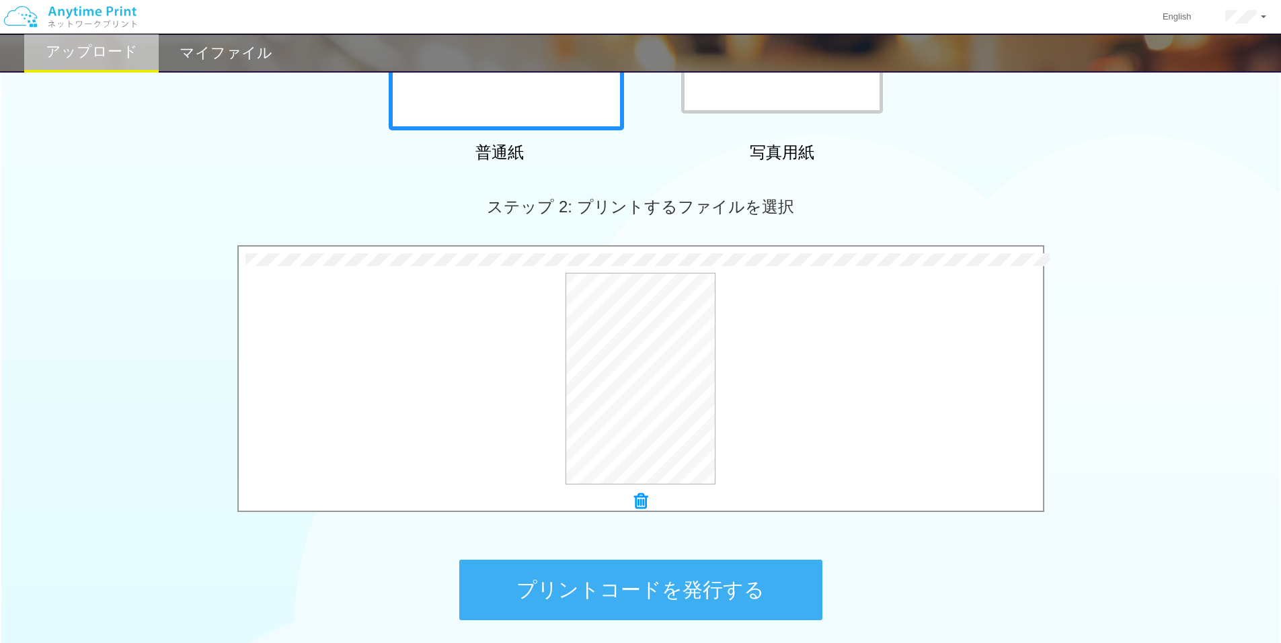
scroll to position [269, 0]
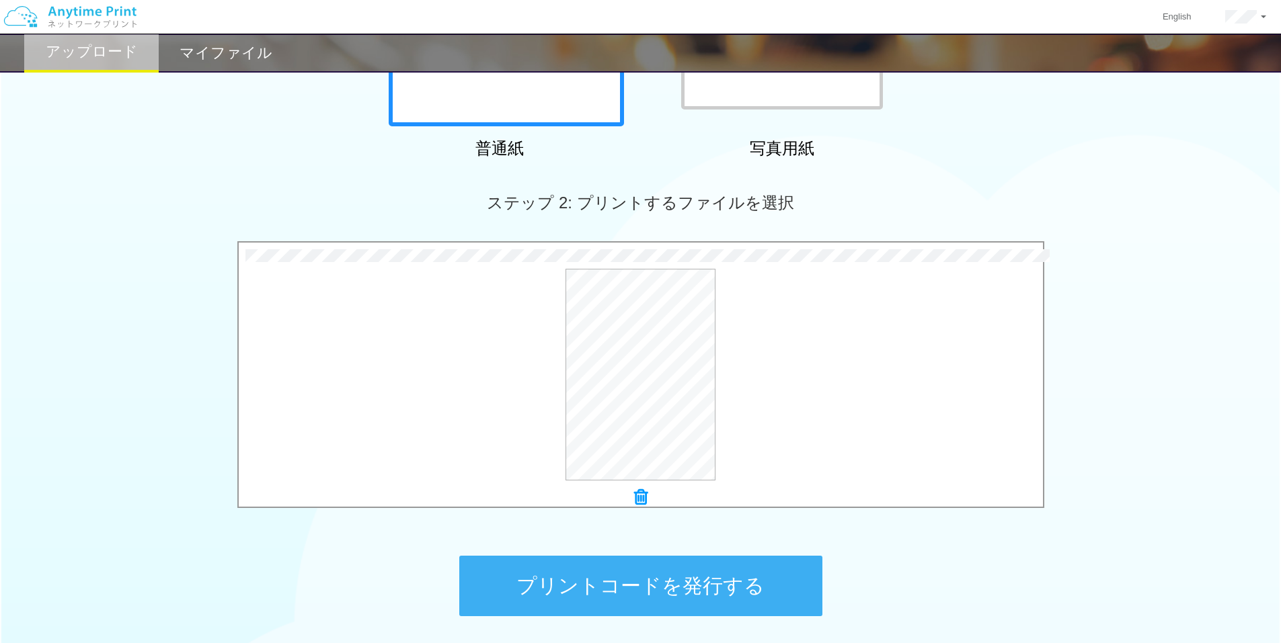
click at [629, 575] on button "プリントコードを発行する" at bounding box center [640, 586] width 363 height 61
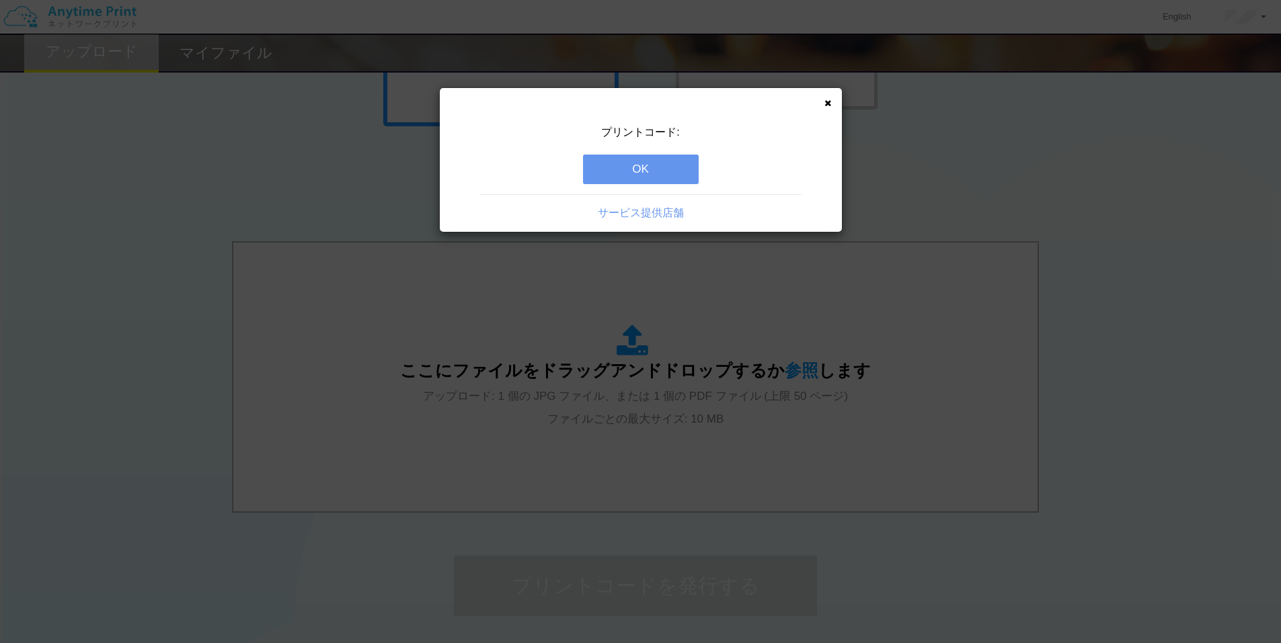
scroll to position [0, 0]
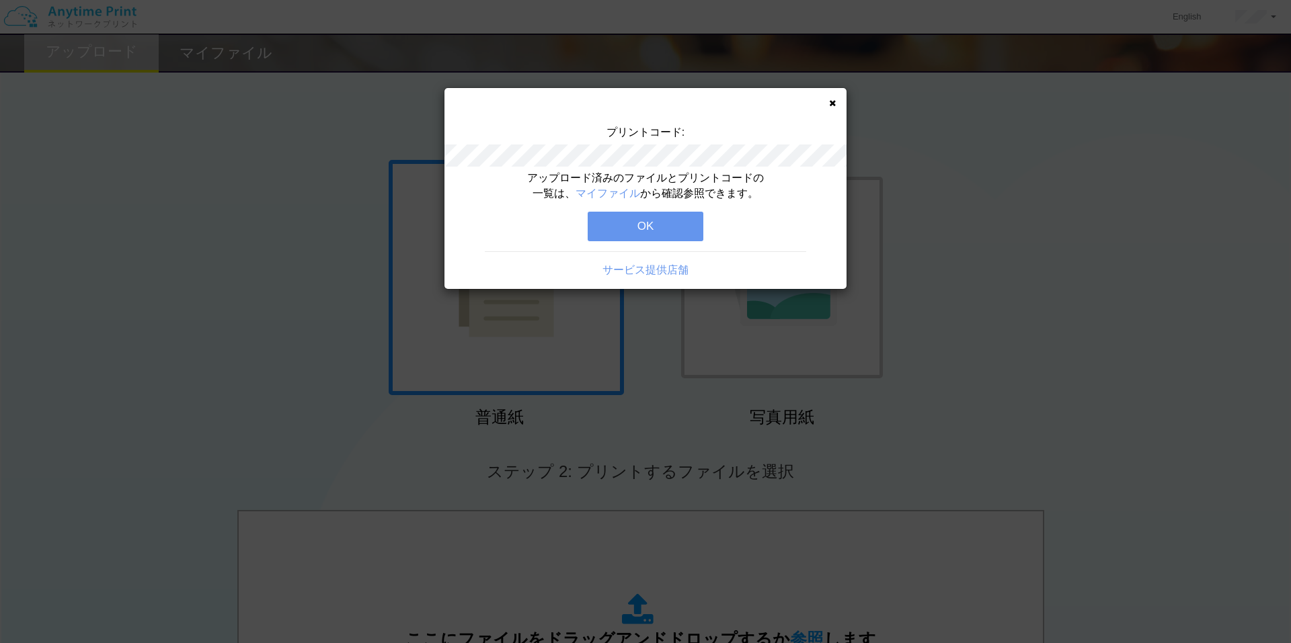
click at [653, 225] on button "OK" at bounding box center [646, 227] width 116 height 30
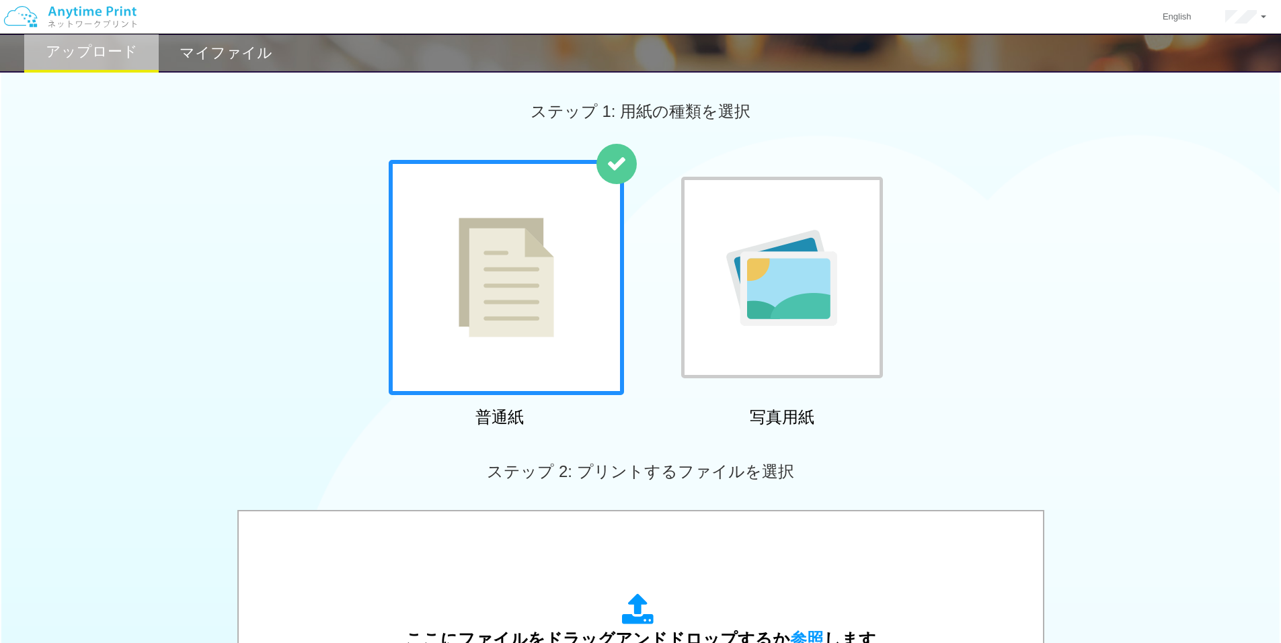
click at [253, 55] on h2 "マイファイル" at bounding box center [225, 53] width 93 height 16
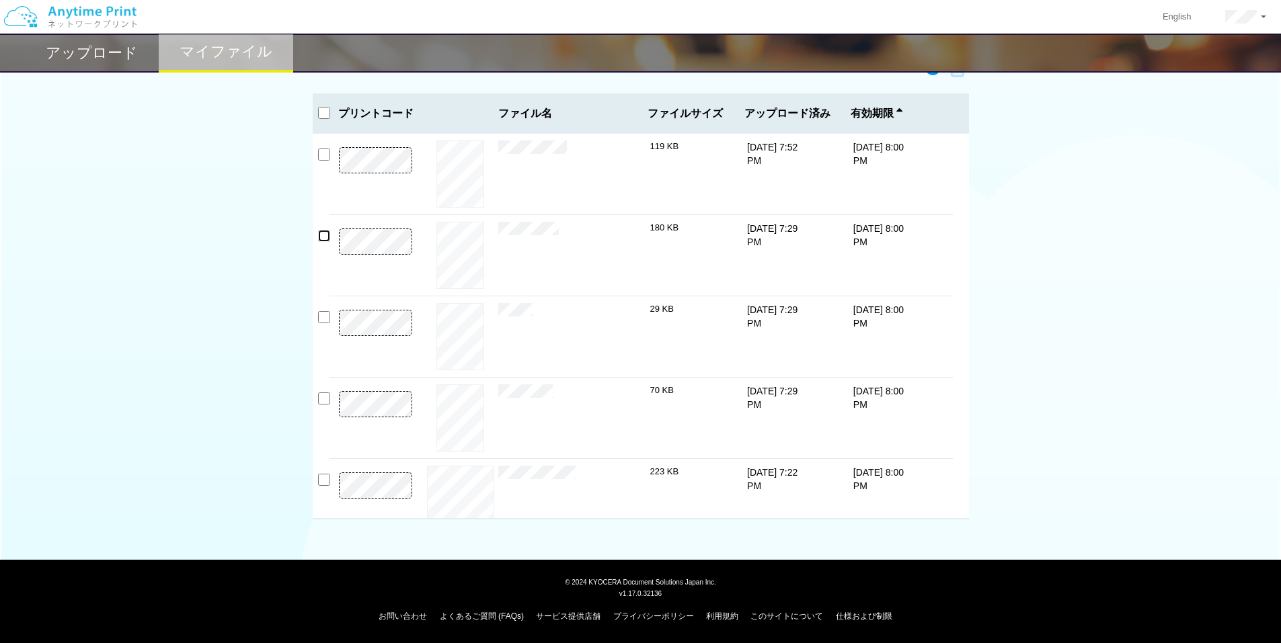
click at [321, 239] on input "checkbox" at bounding box center [324, 236] width 12 height 12
checkbox input "true"
click at [322, 315] on input "checkbox" at bounding box center [324, 317] width 12 height 12
checkbox input "true"
click at [323, 398] on input "checkbox" at bounding box center [324, 399] width 12 height 12
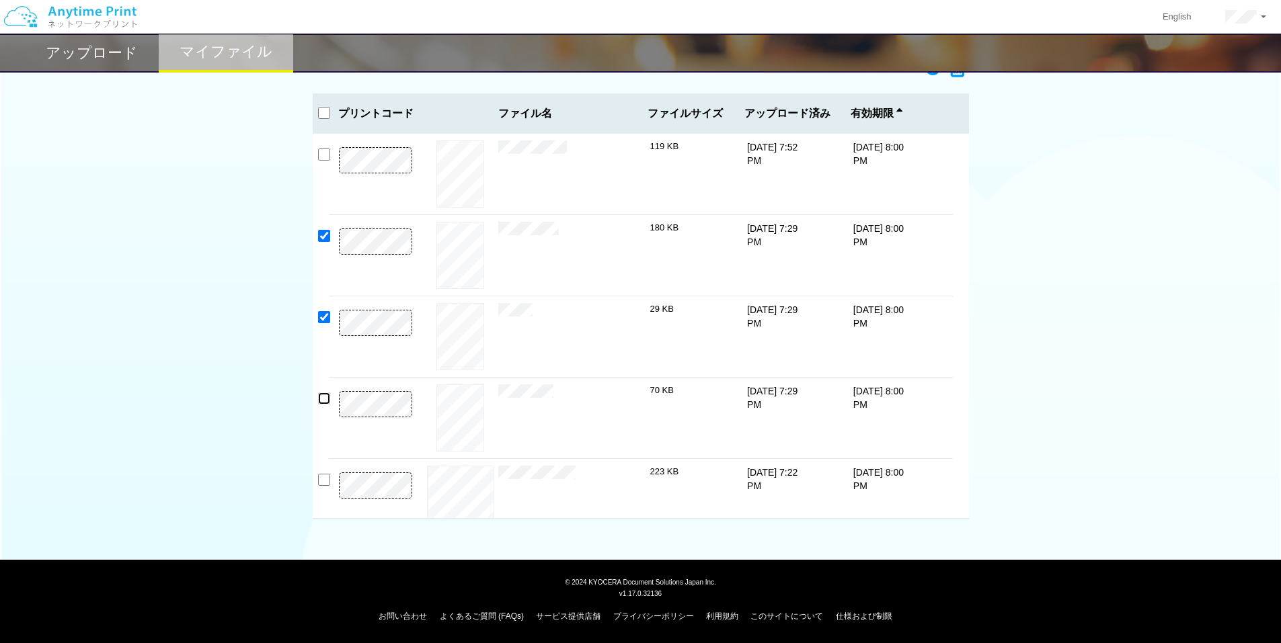
checkbox input "true"
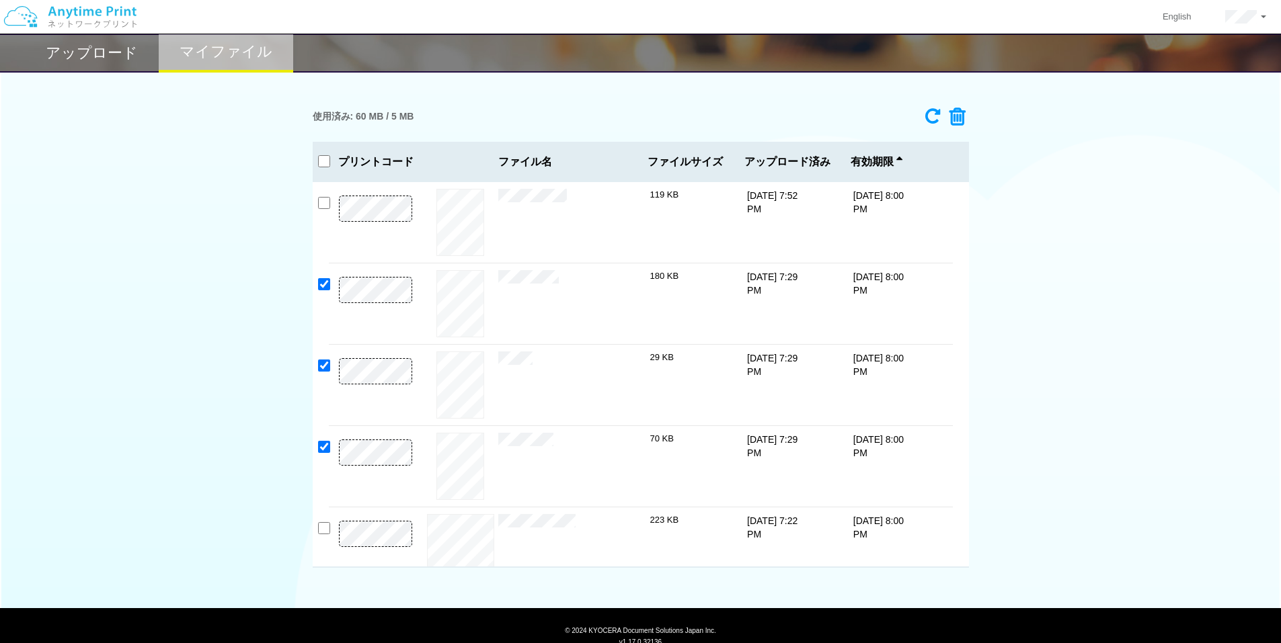
click at [956, 112] on icon at bounding box center [953, 117] width 26 height 20
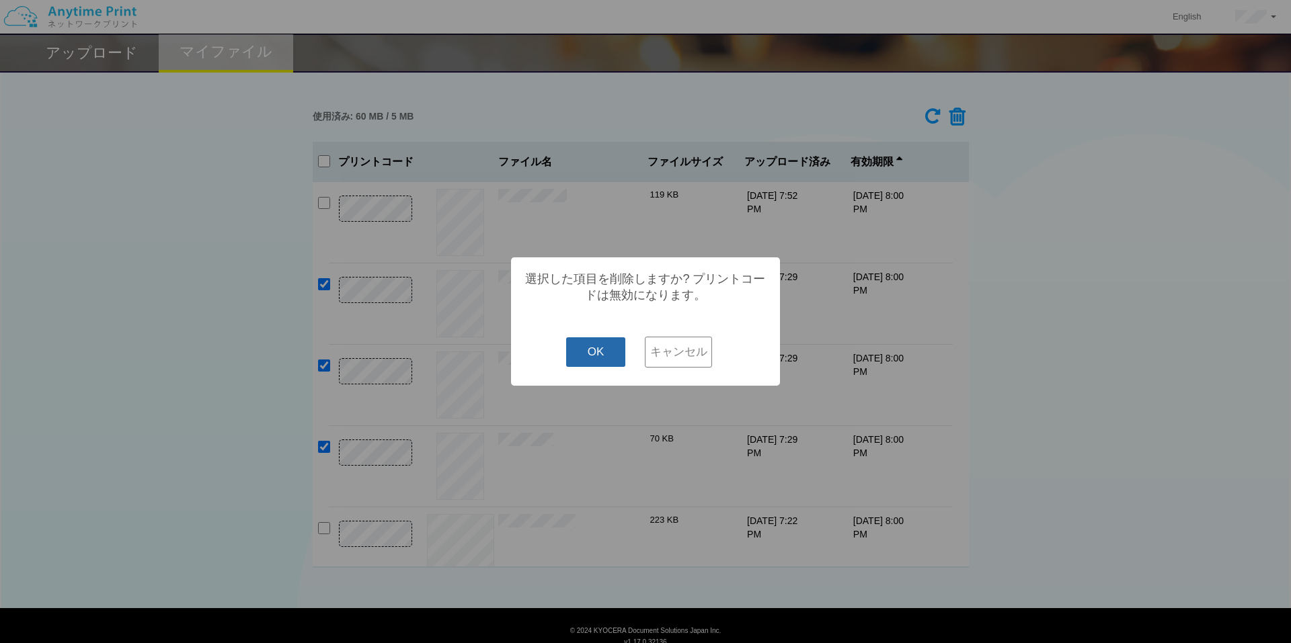
click at [590, 353] on button "OK" at bounding box center [596, 352] width 60 height 30
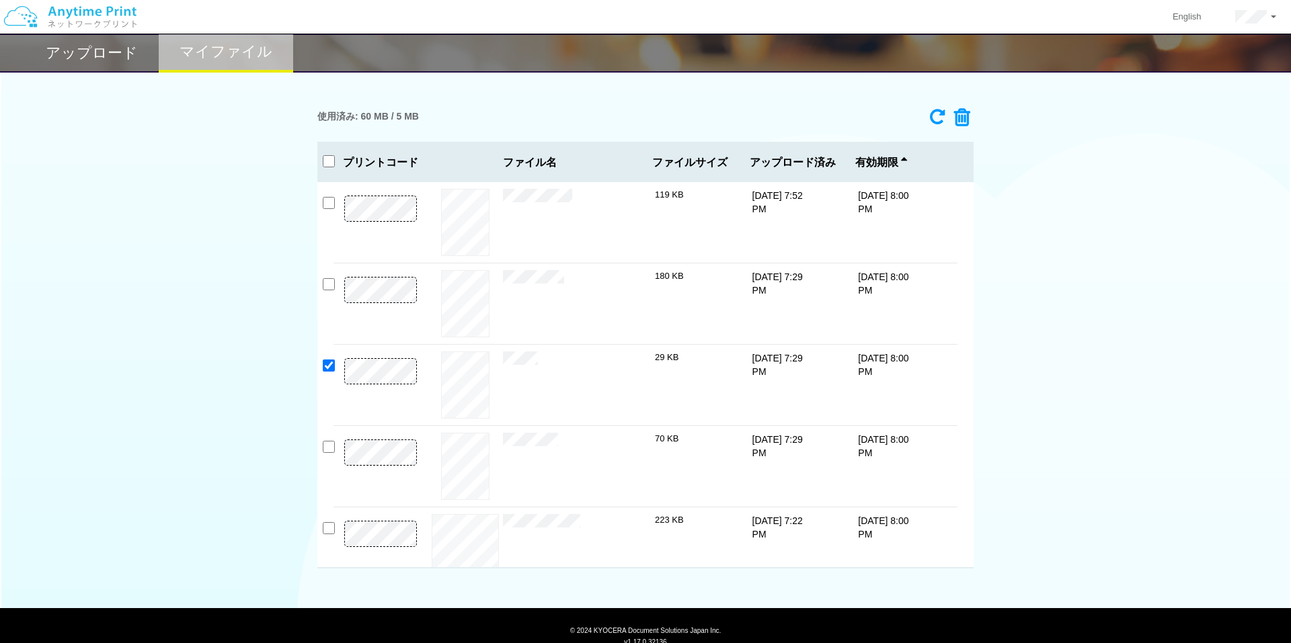
checkbox input "false"
click at [324, 364] on input "checkbox" at bounding box center [324, 366] width 12 height 12
click at [947, 114] on icon at bounding box center [953, 117] width 26 height 20
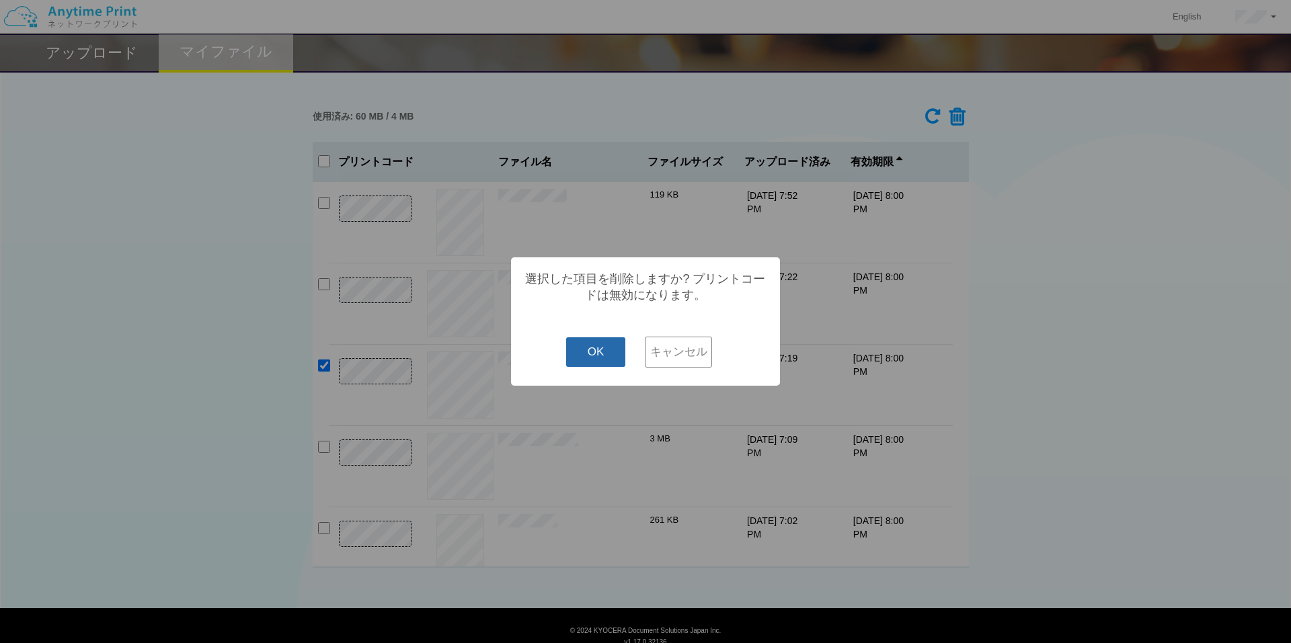
click at [620, 364] on button "OK" at bounding box center [596, 352] width 60 height 30
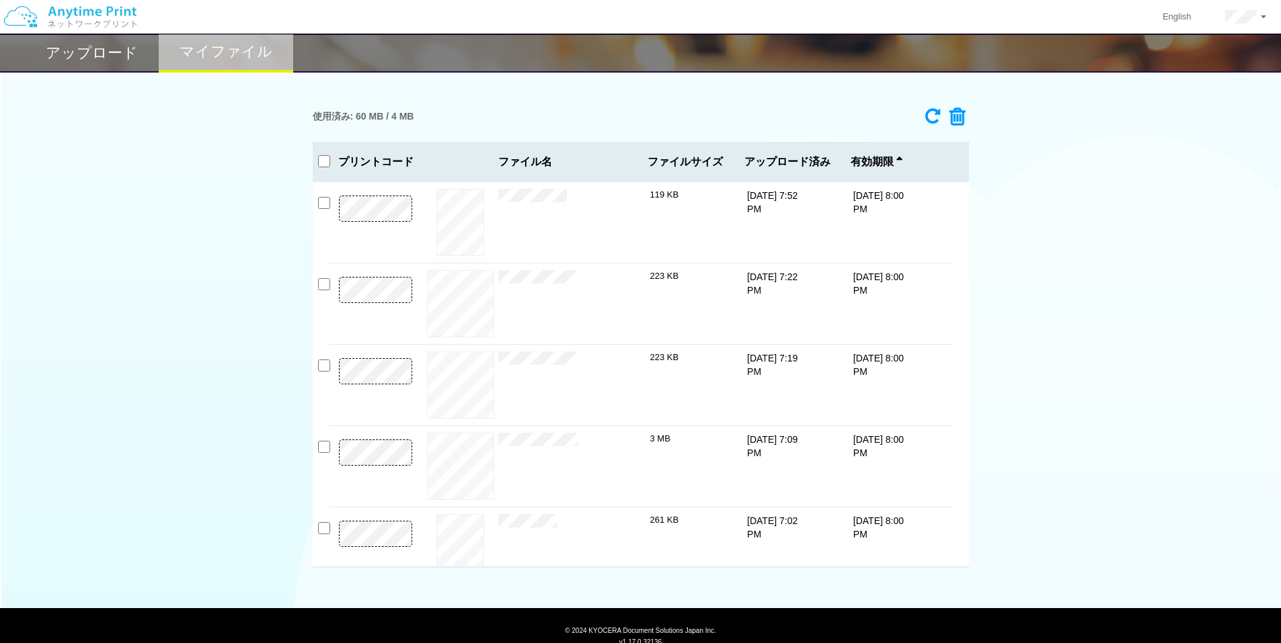
checkbox input "false"
click at [952, 117] on icon at bounding box center [953, 117] width 26 height 20
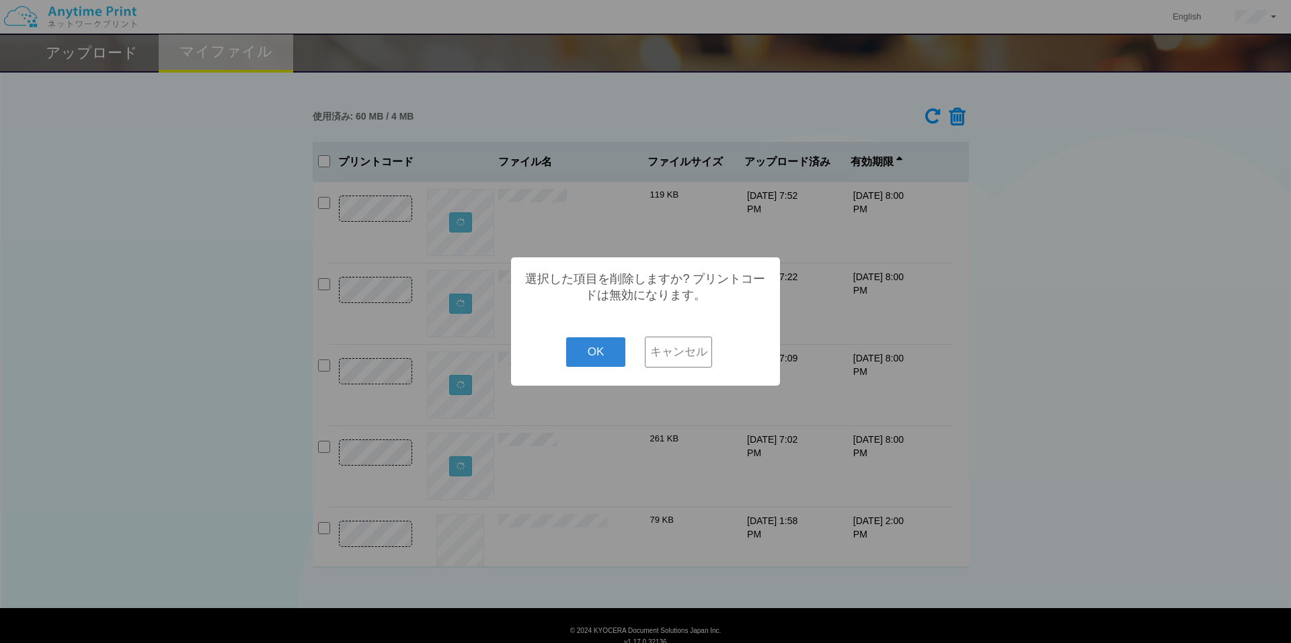
click at [688, 351] on button "キャンセル" at bounding box center [678, 352] width 67 height 31
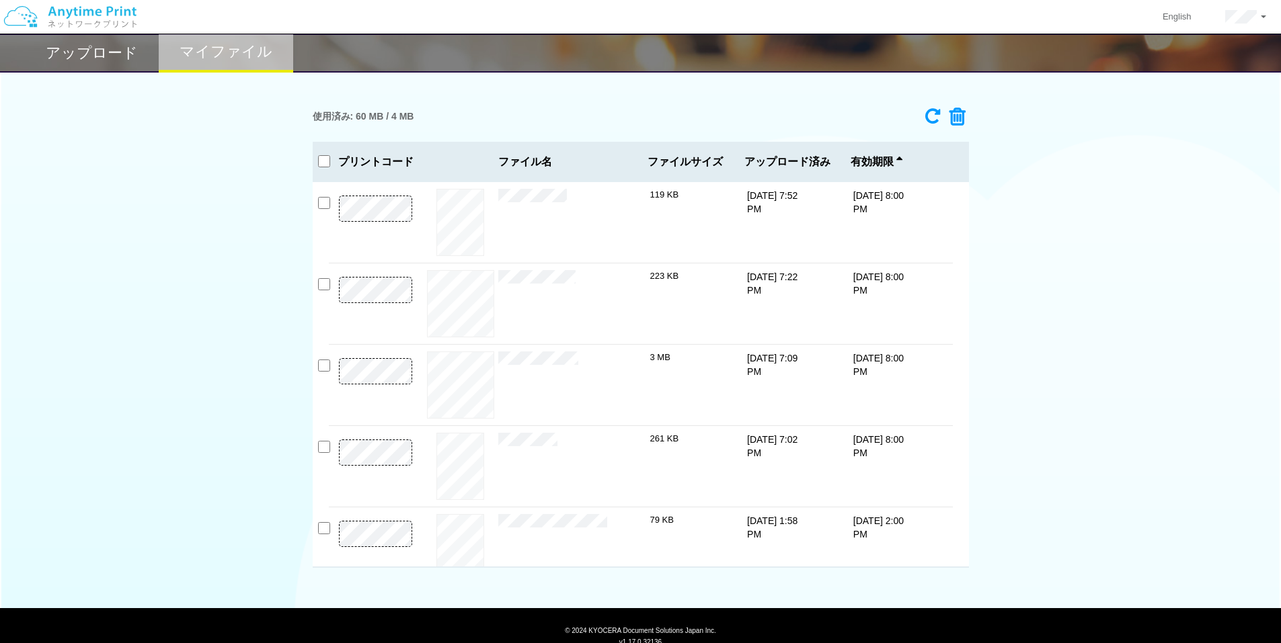
click at [680, 342] on div "プレビュー × SBI送金履歴01.jpg 223 KB [DATE] 7:22 PM [DATE] 8:00 PM" at bounding box center [641, 304] width 624 height 81
